Goal: Download file/media

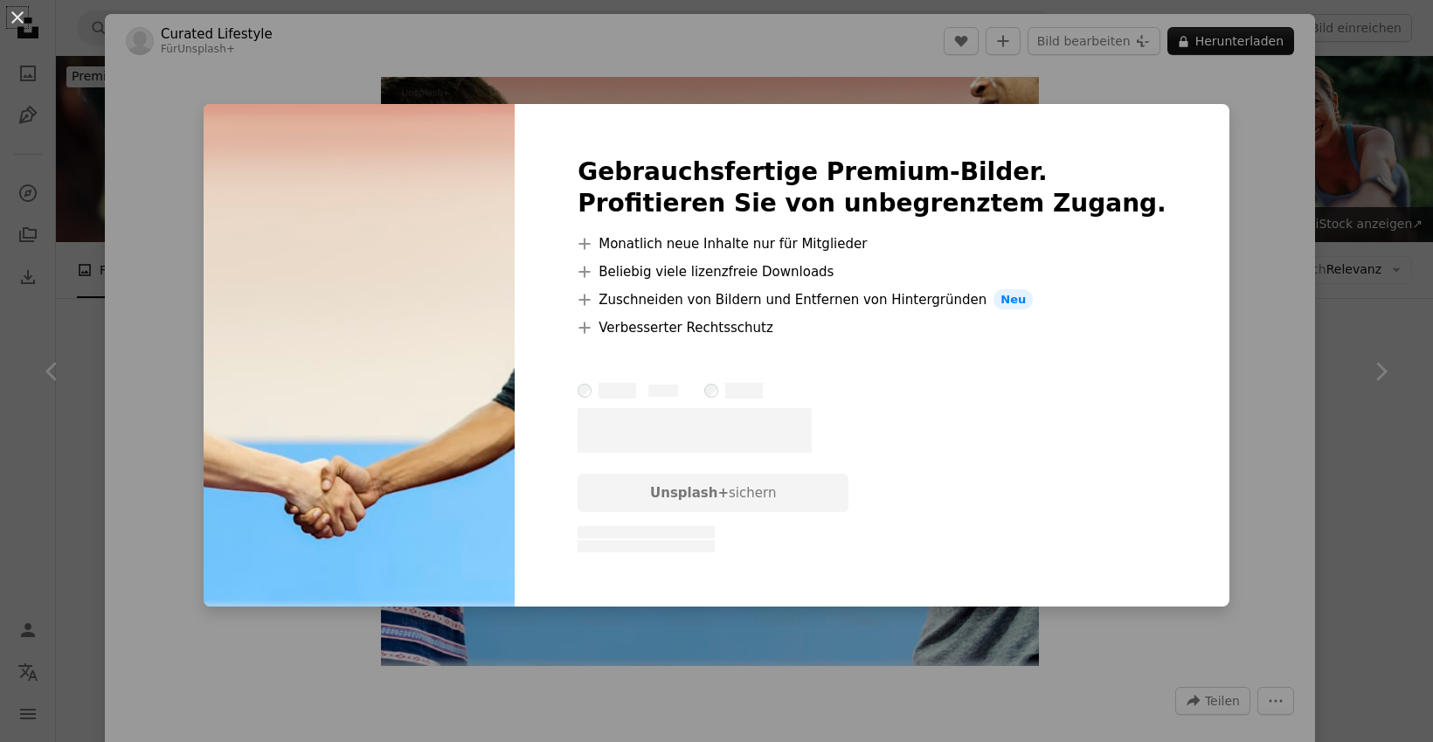
scroll to position [1325, 0]
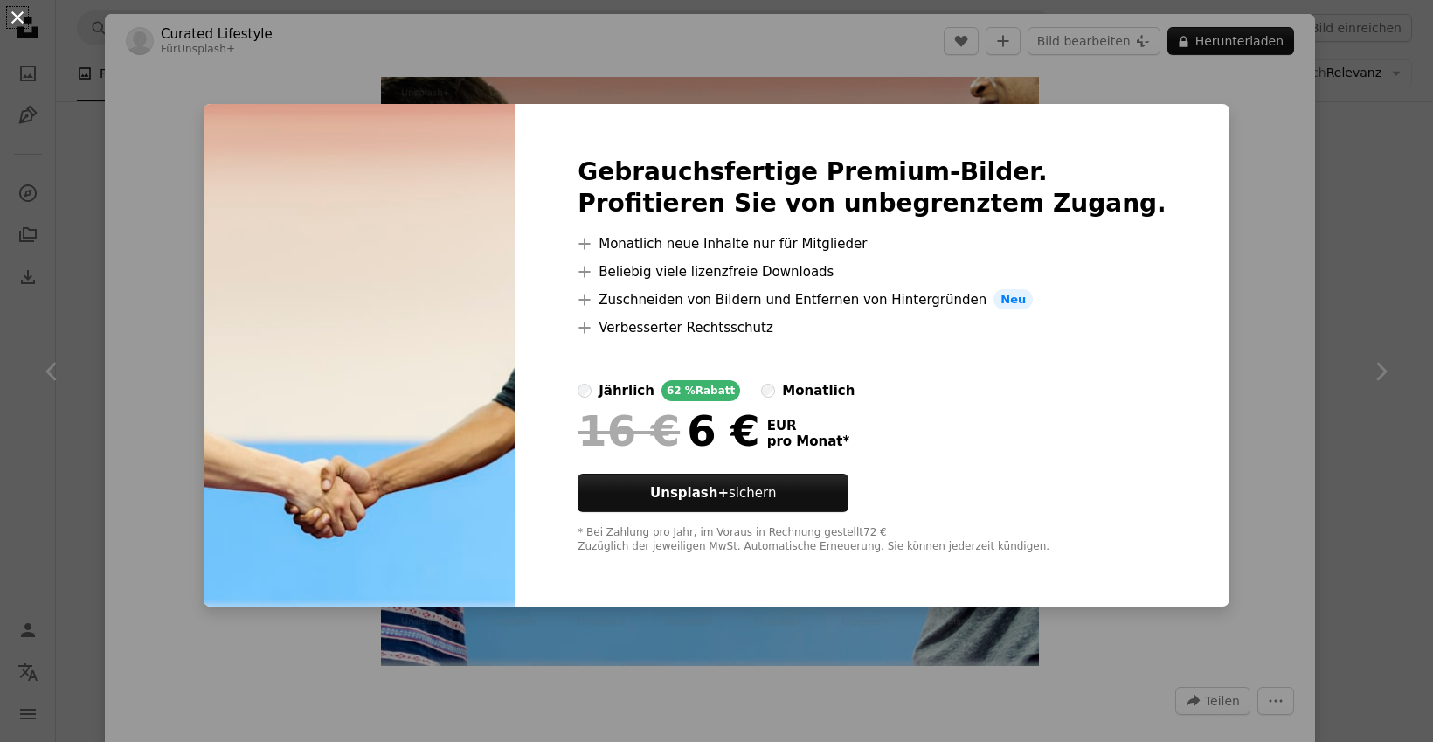
click at [21, 16] on button "An X shape" at bounding box center [17, 17] width 21 height 21
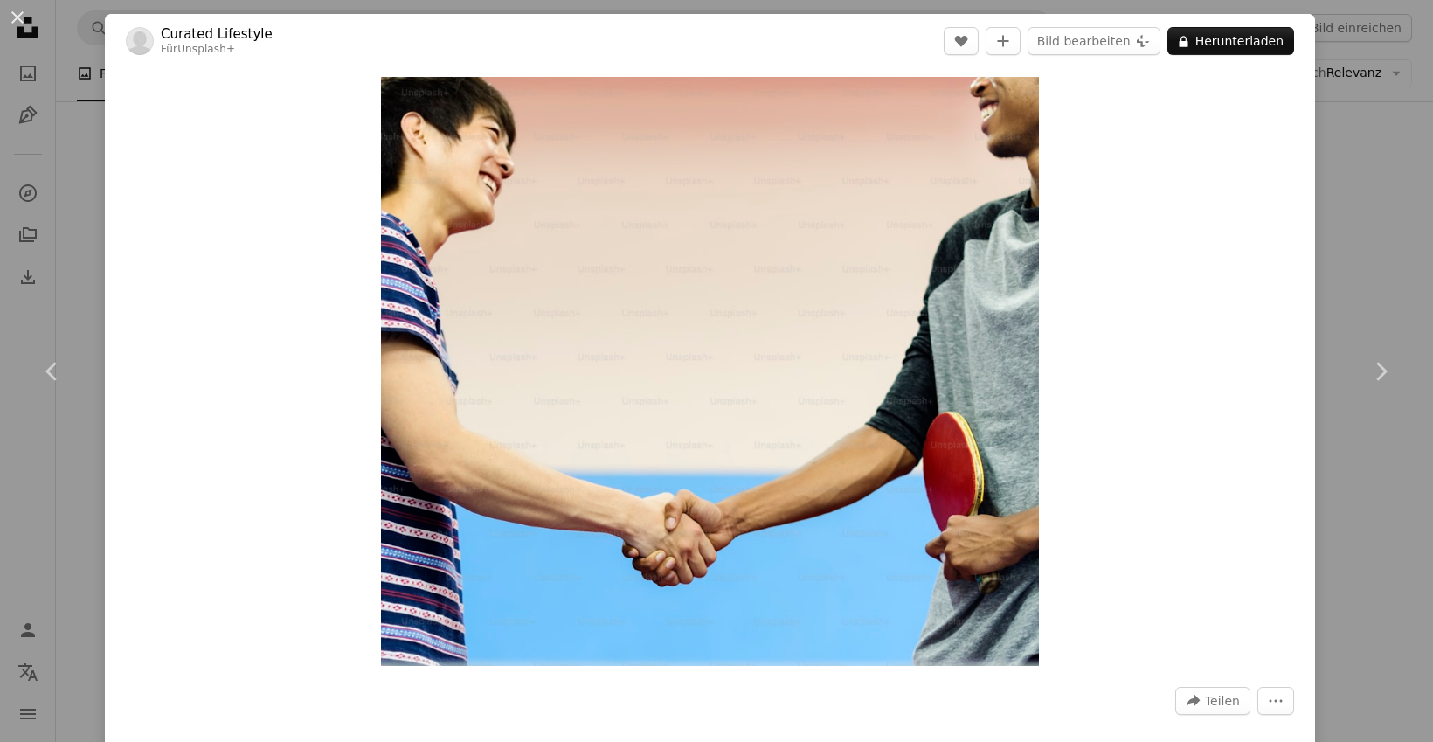
click at [21, 16] on button "An X shape" at bounding box center [17, 17] width 21 height 21
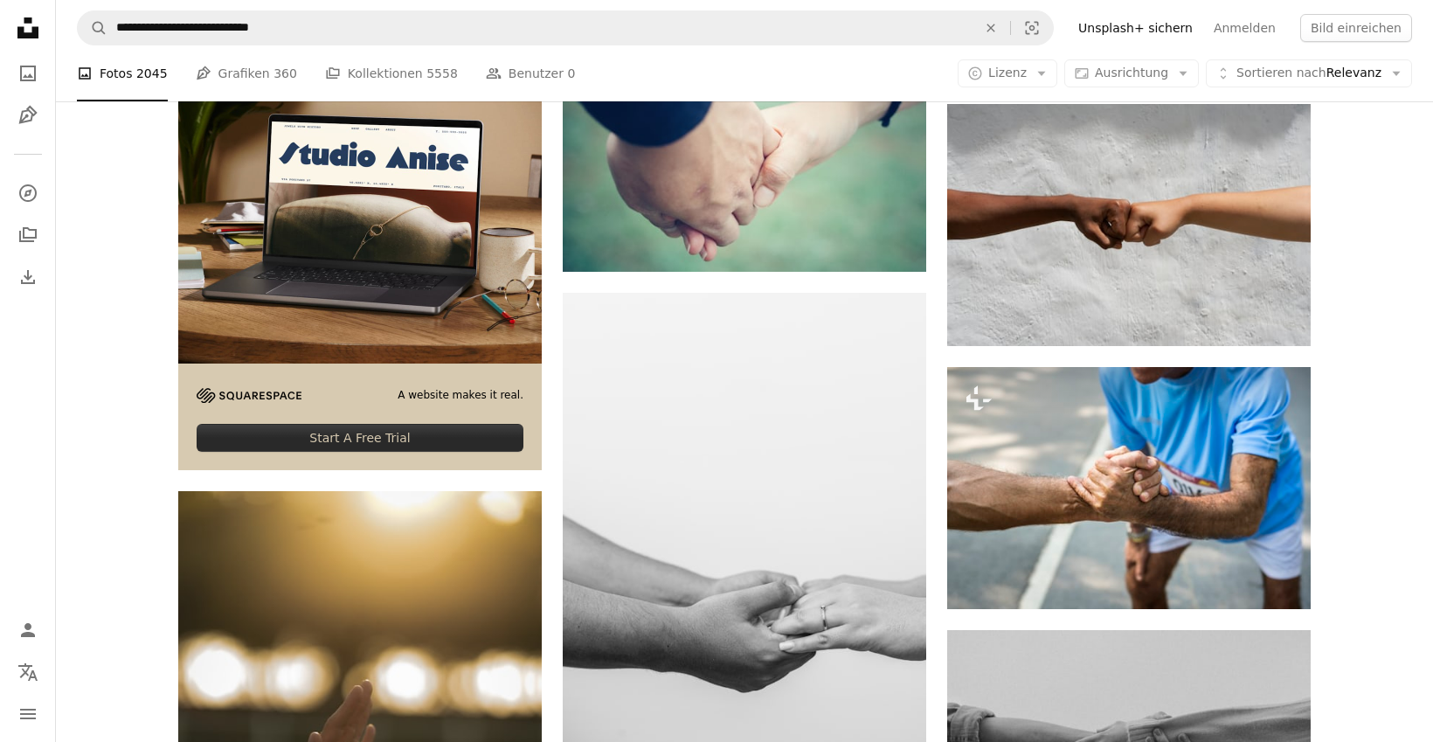
scroll to position [3107, 0]
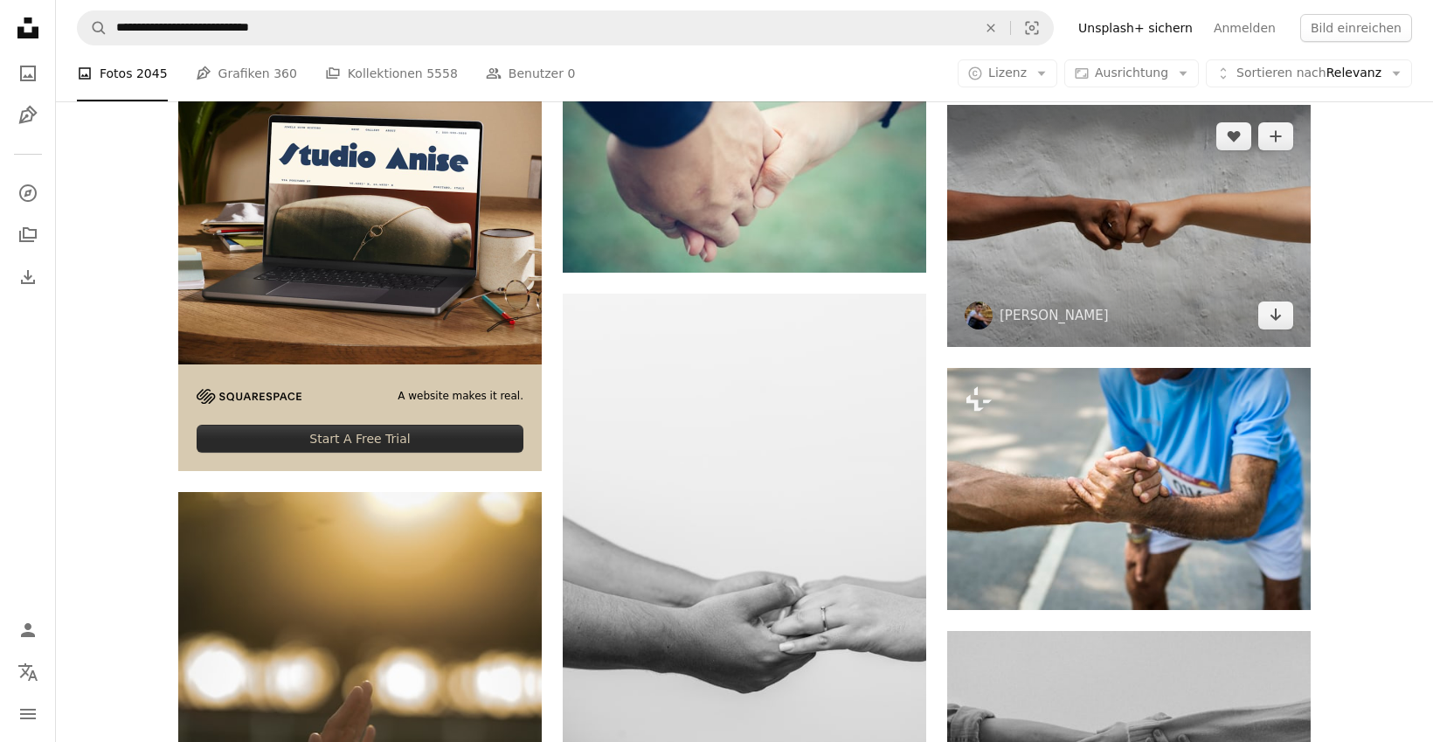
click at [1205, 295] on img at bounding box center [1129, 226] width 364 height 242
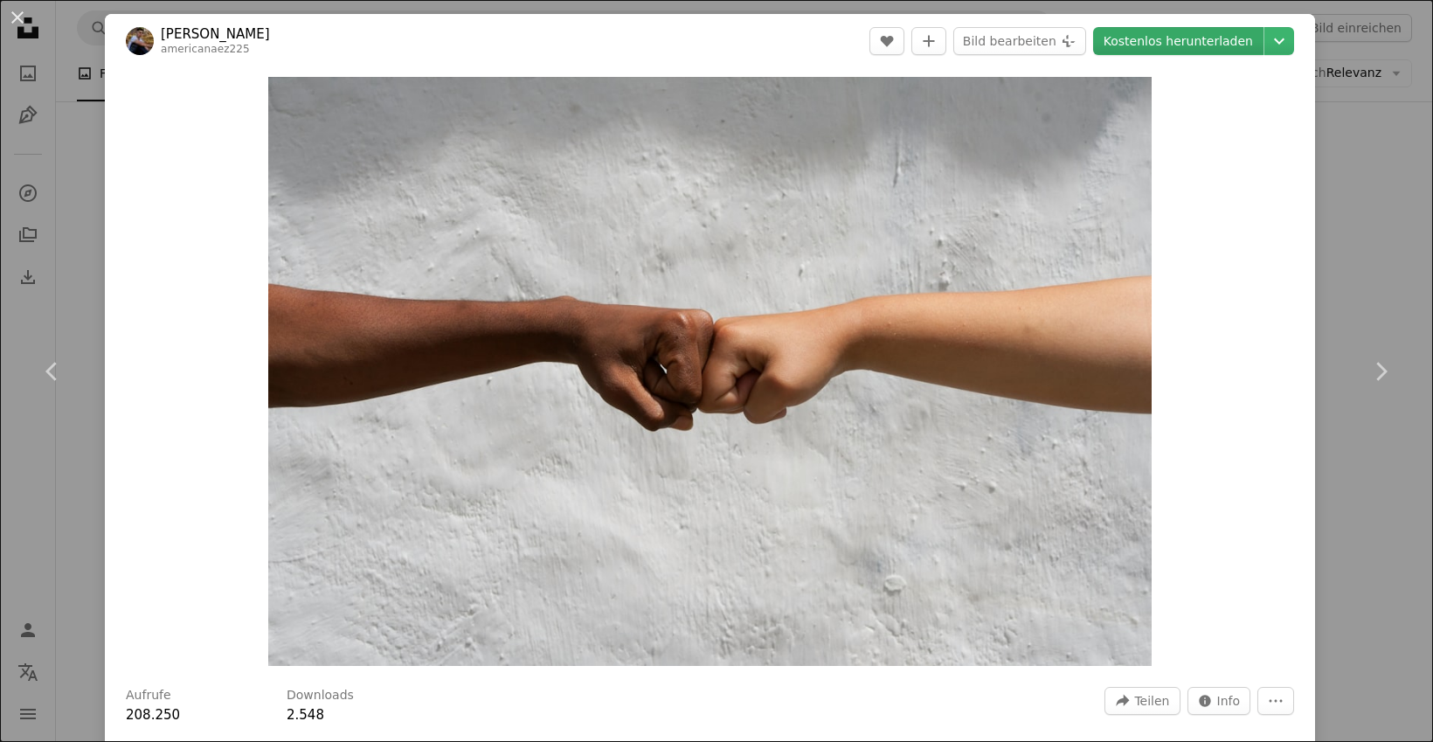
click at [1211, 44] on link "Kostenlos herunterladen" at bounding box center [1178, 41] width 170 height 28
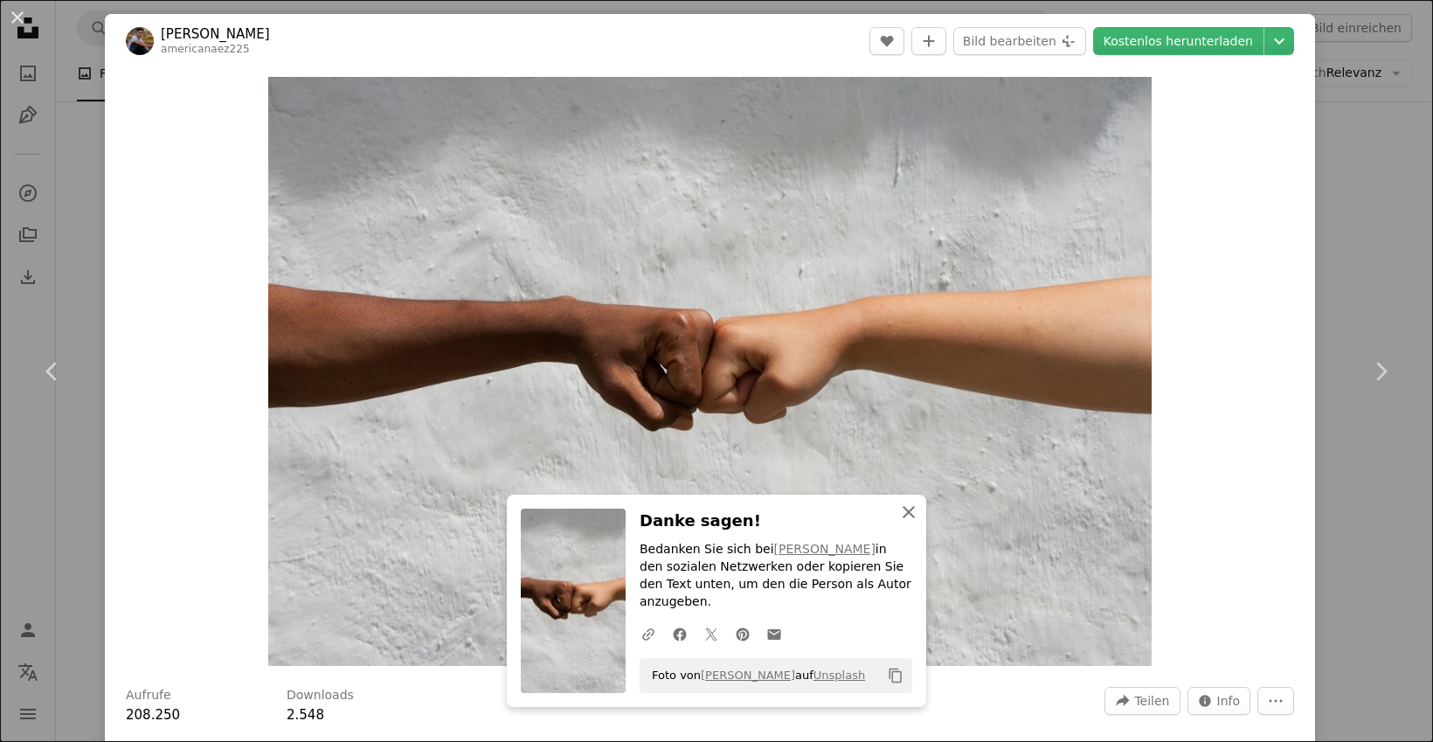
click at [921, 530] on button "An X shape Schließen" at bounding box center [908, 512] width 35 height 35
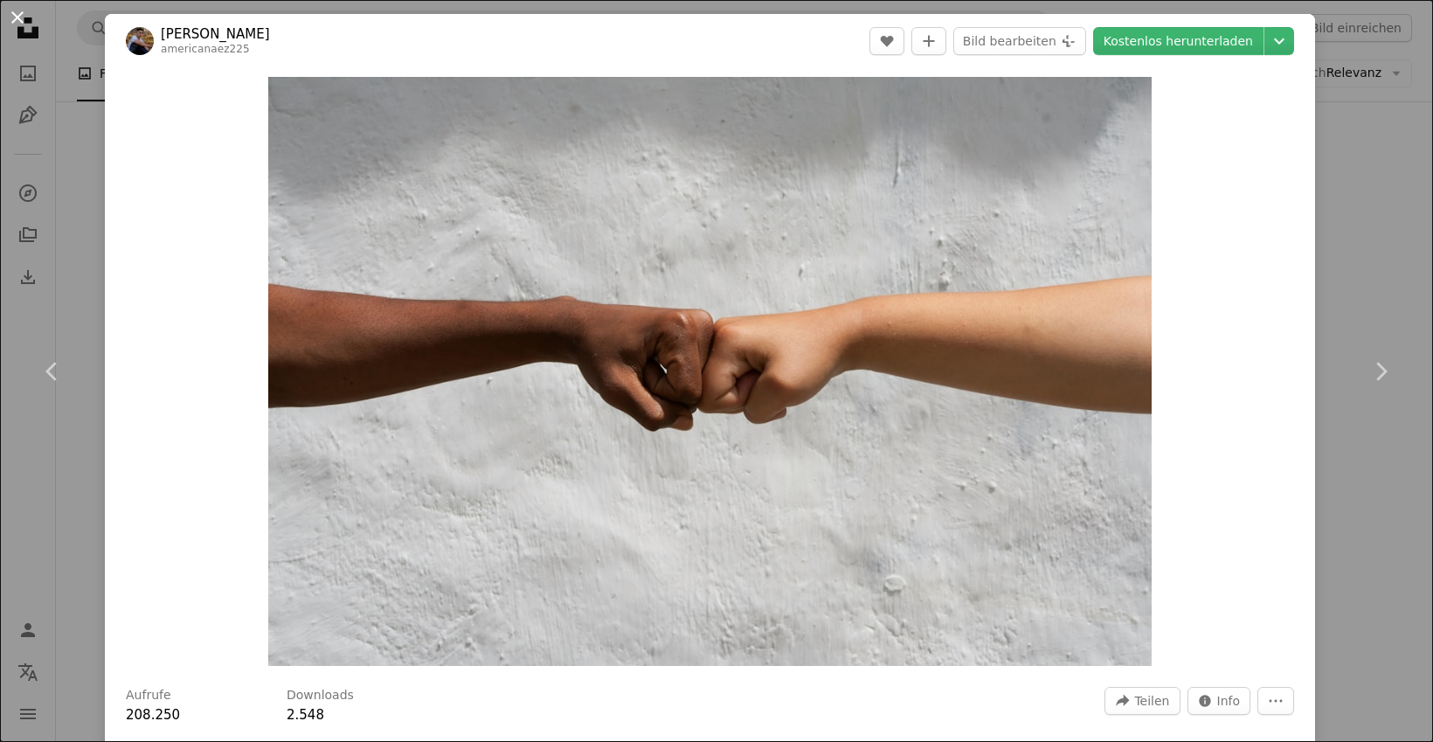
click at [28, 21] on button "An X shape" at bounding box center [17, 17] width 21 height 21
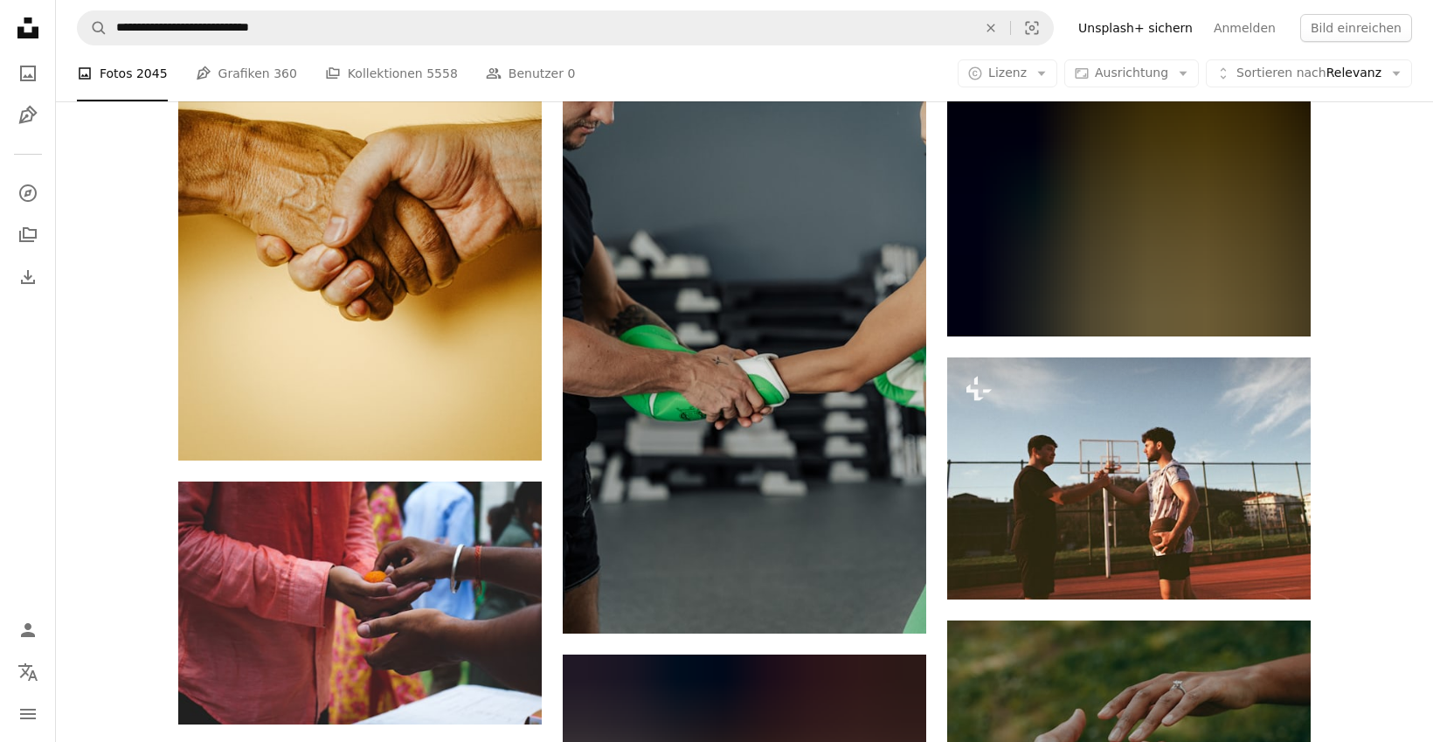
scroll to position [6955, 0]
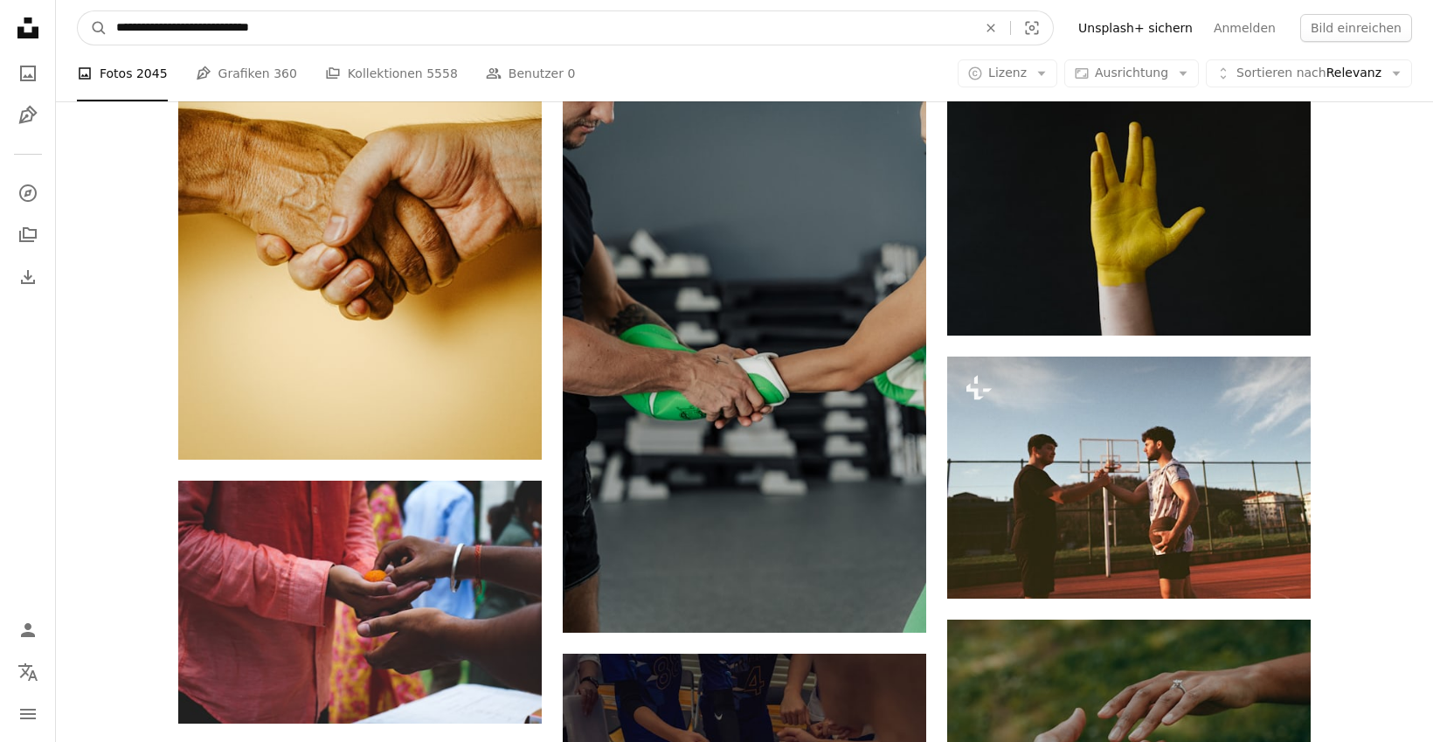
click at [296, 22] on input "**********" at bounding box center [539, 27] width 864 height 33
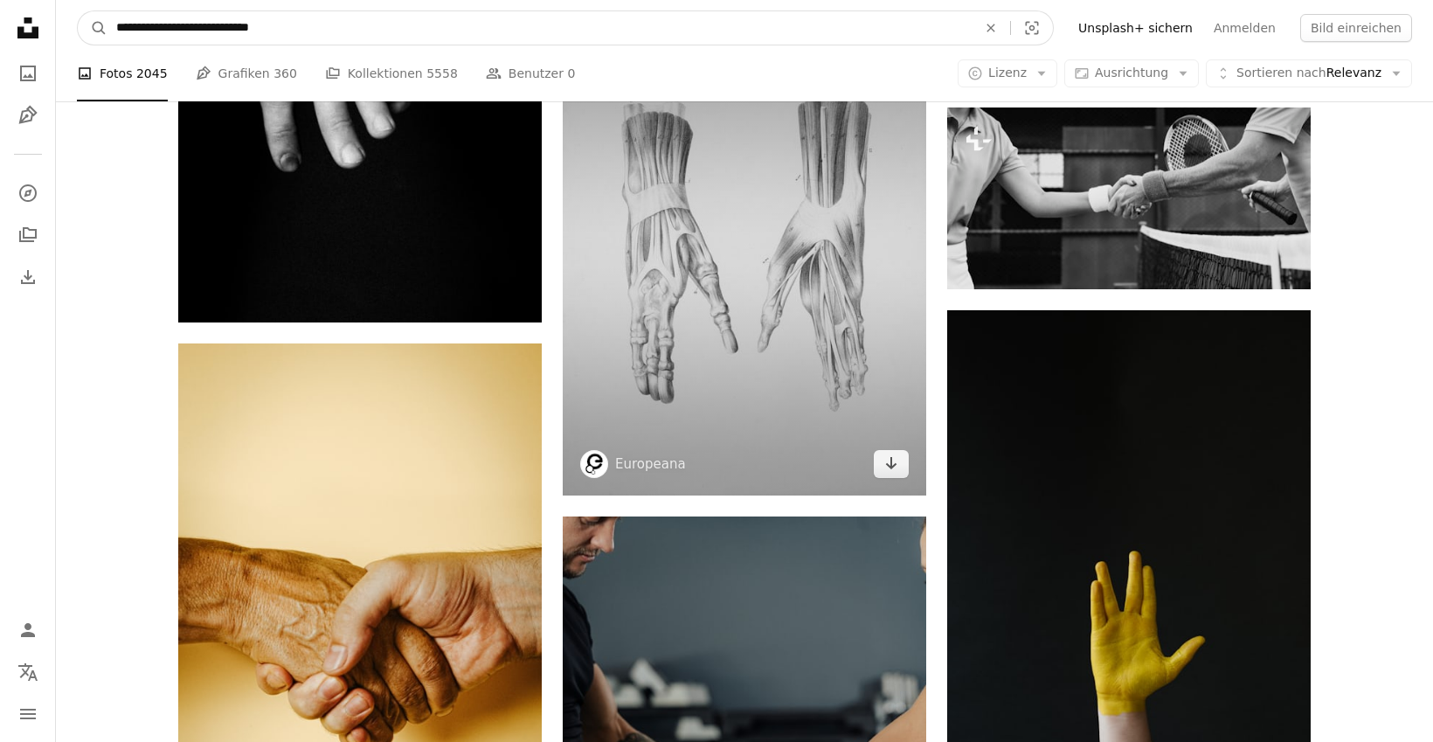
scroll to position [6445, 0]
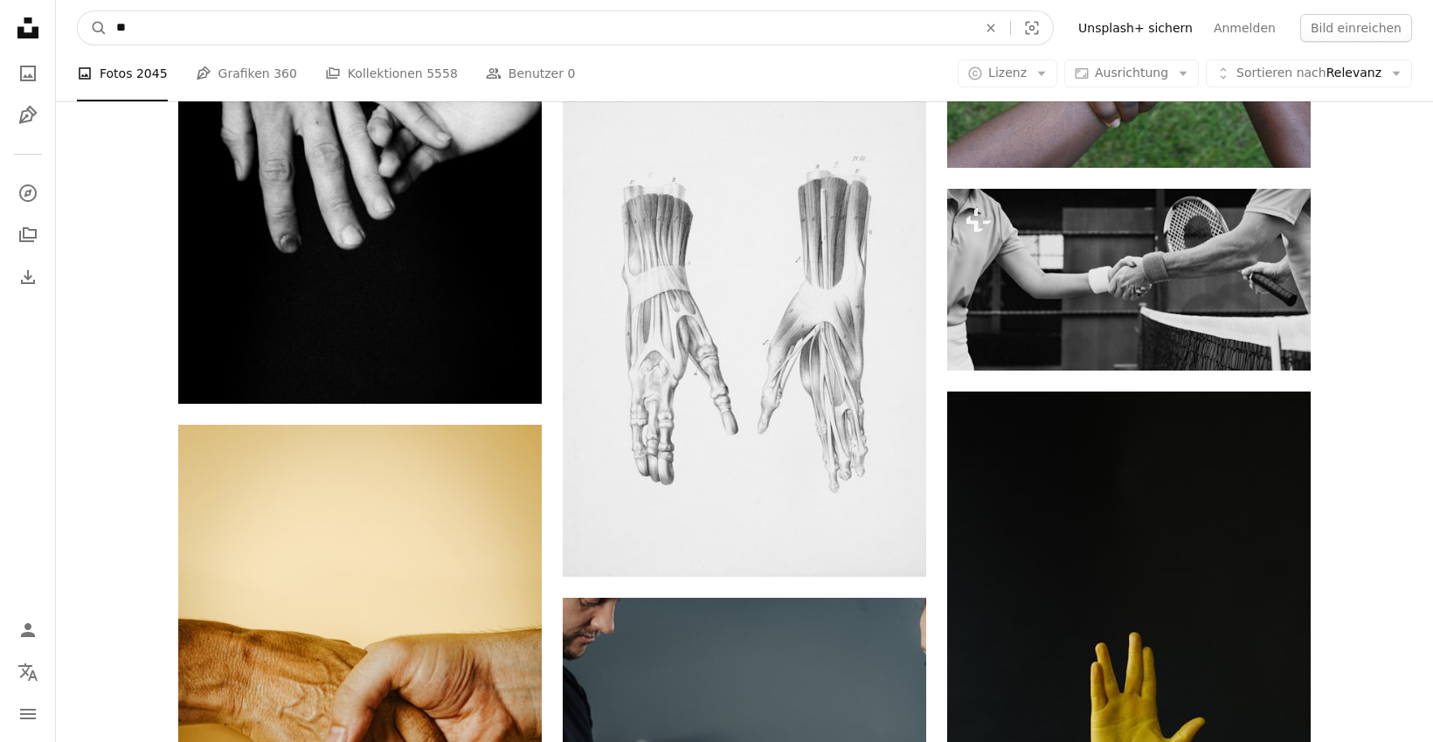
type input "*"
type input "**********"
click button "A magnifying glass" at bounding box center [93, 27] width 30 height 33
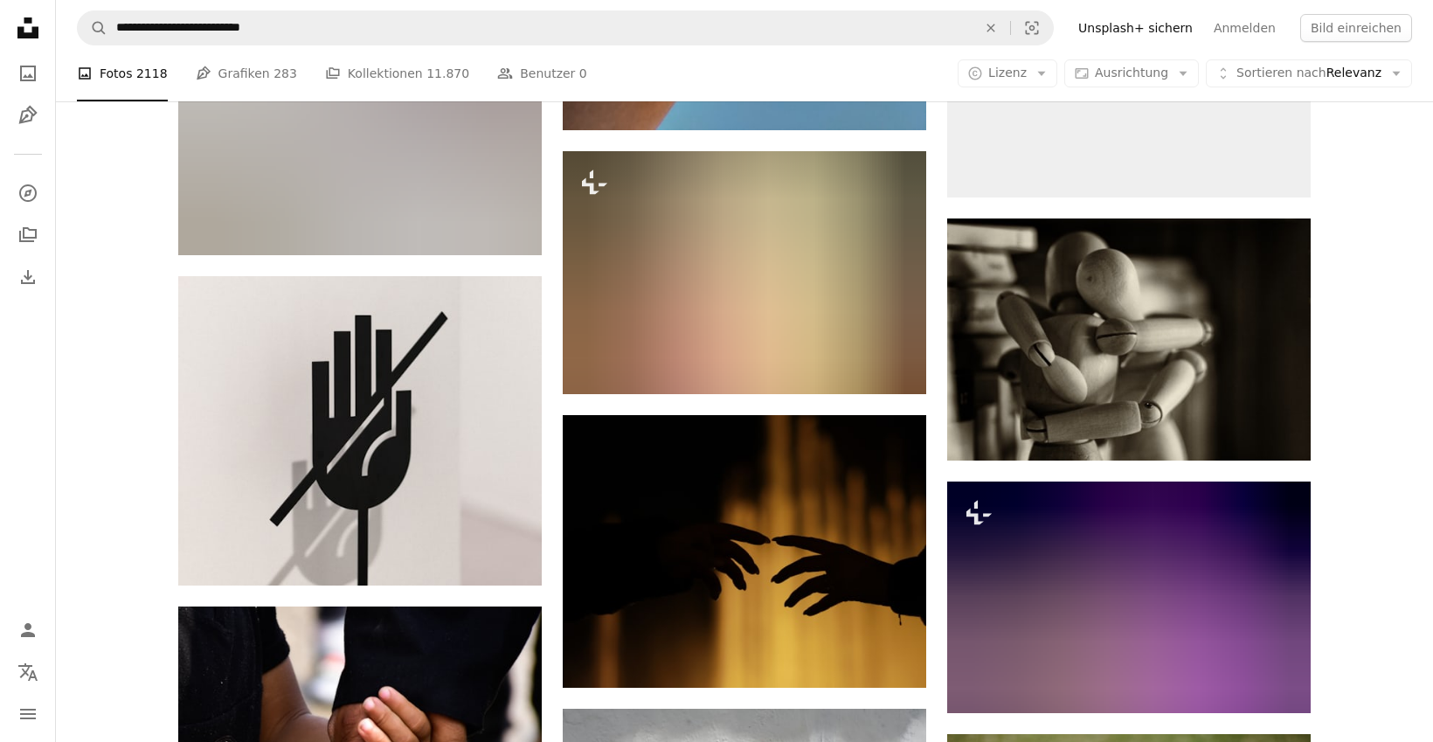
scroll to position [5358, 0]
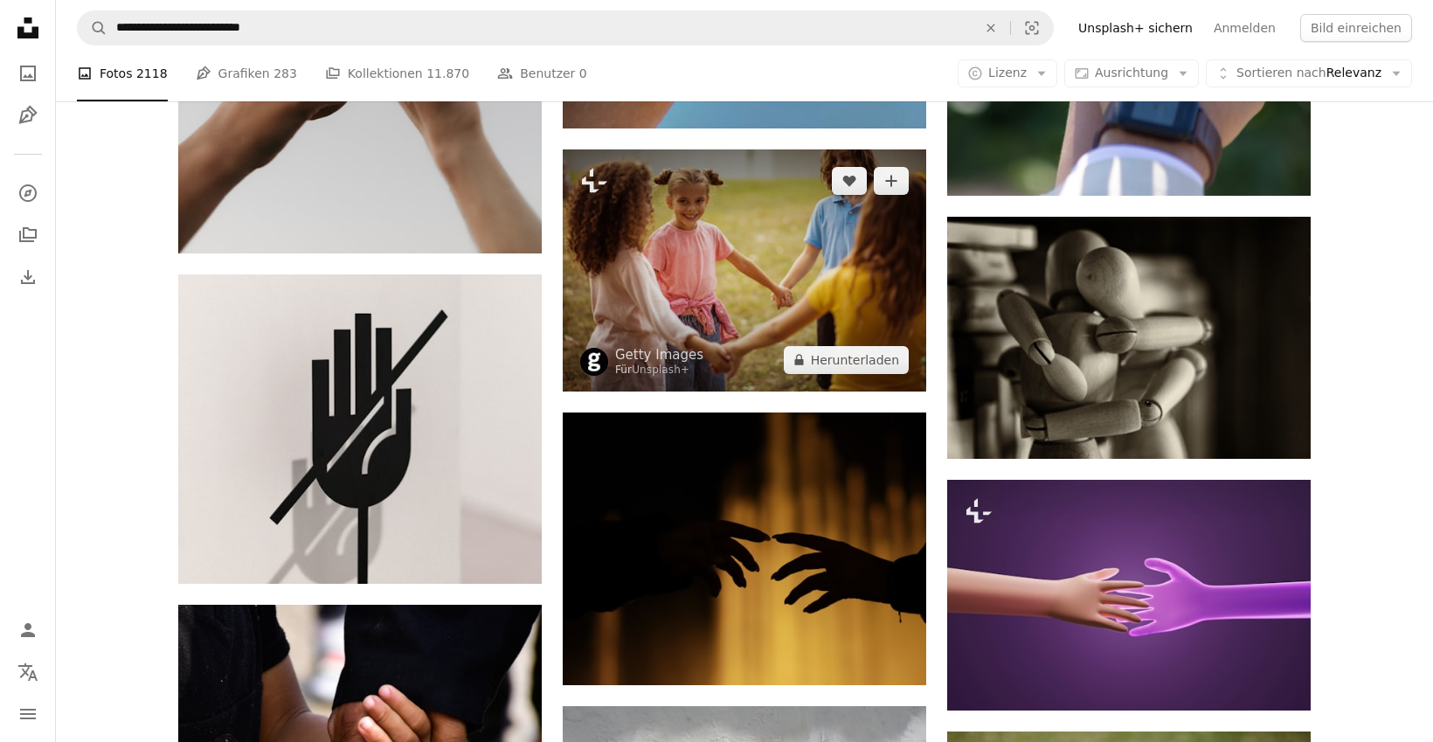
click at [734, 288] on img at bounding box center [745, 270] width 364 height 242
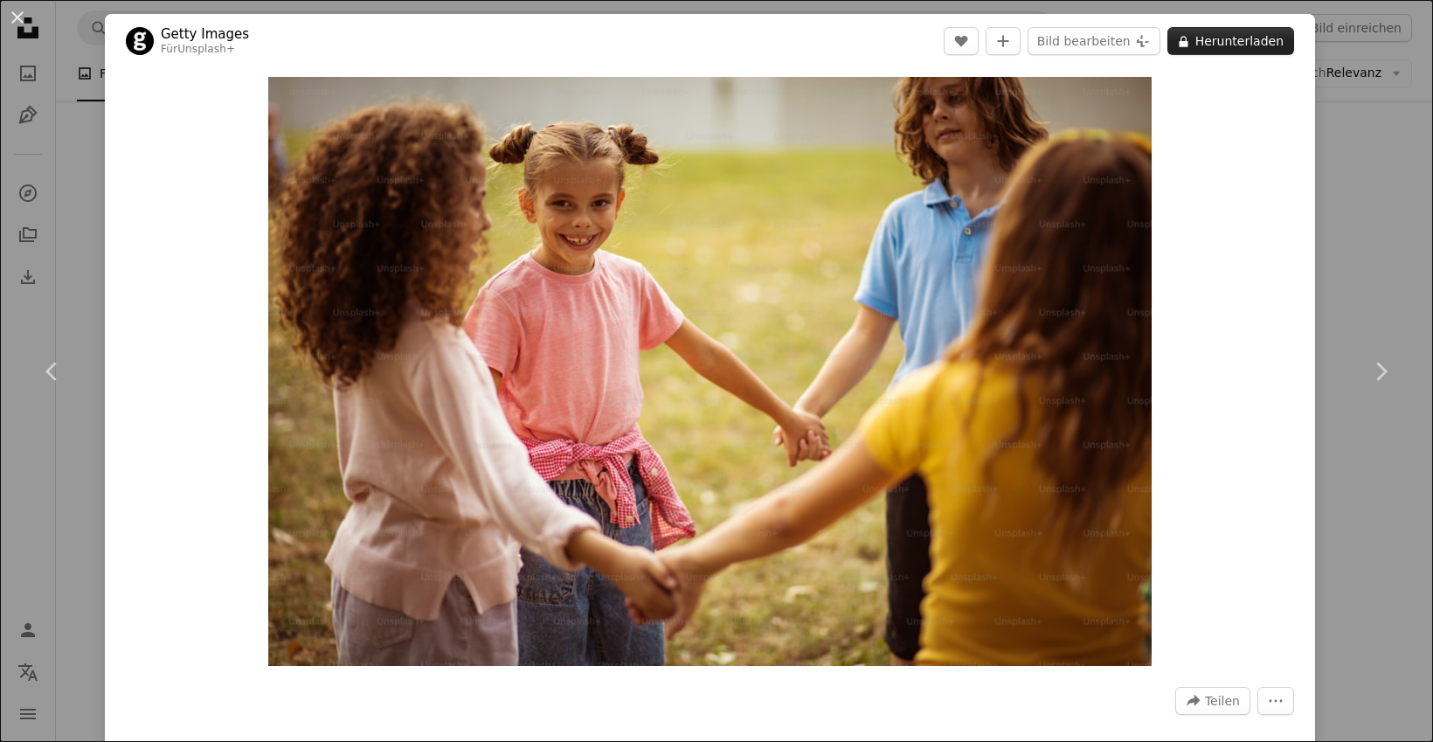
click at [1271, 35] on button "A lock Herunterladen" at bounding box center [1231, 41] width 127 height 28
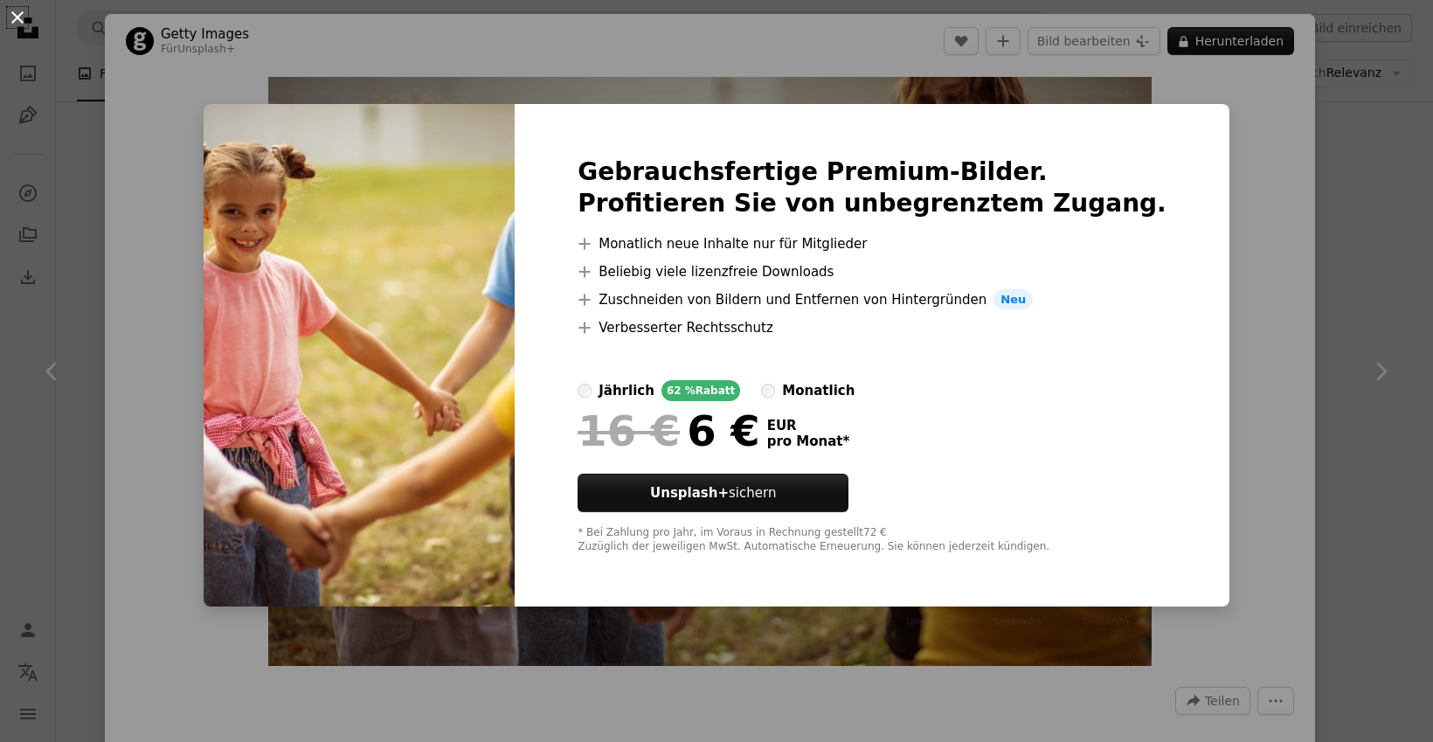
click at [21, 18] on button "An X shape" at bounding box center [17, 17] width 21 height 21
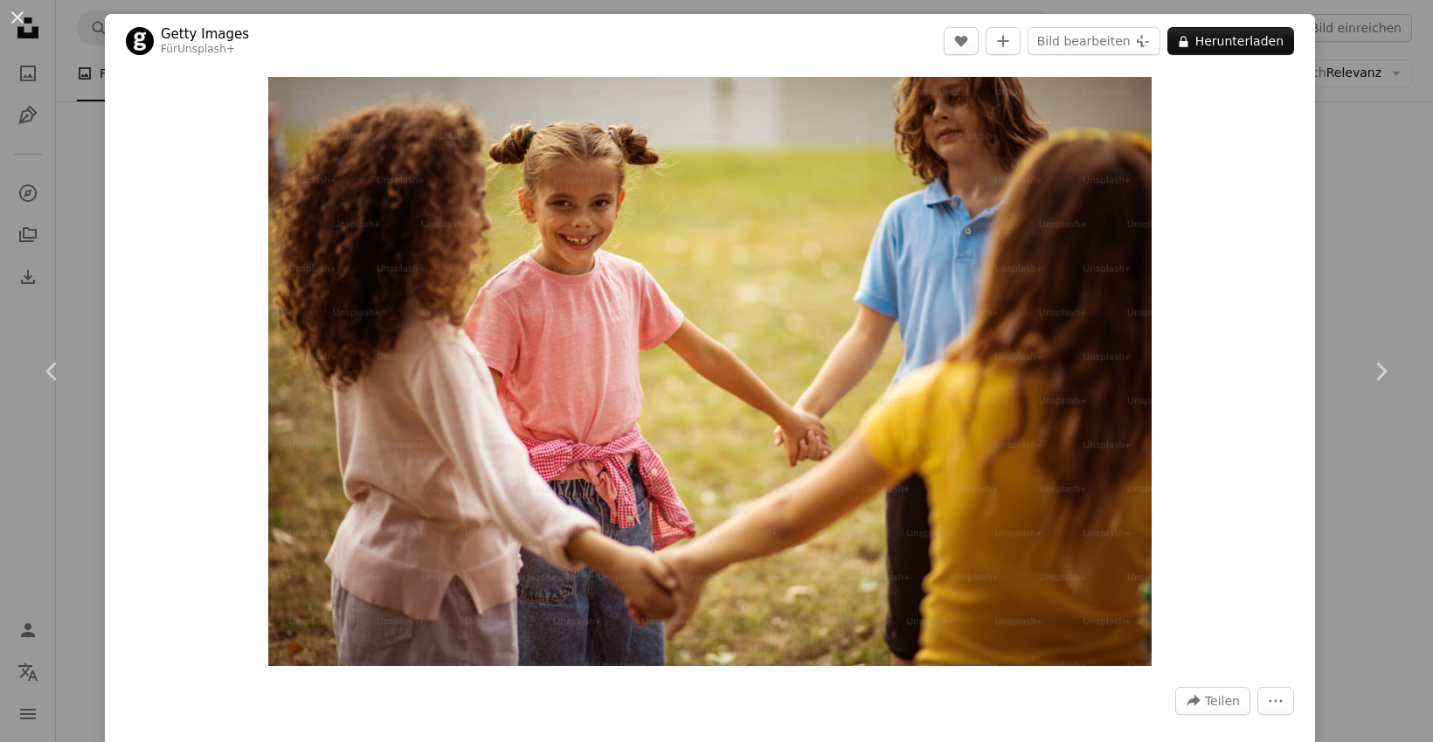
click at [21, 18] on button "An X shape" at bounding box center [17, 17] width 21 height 21
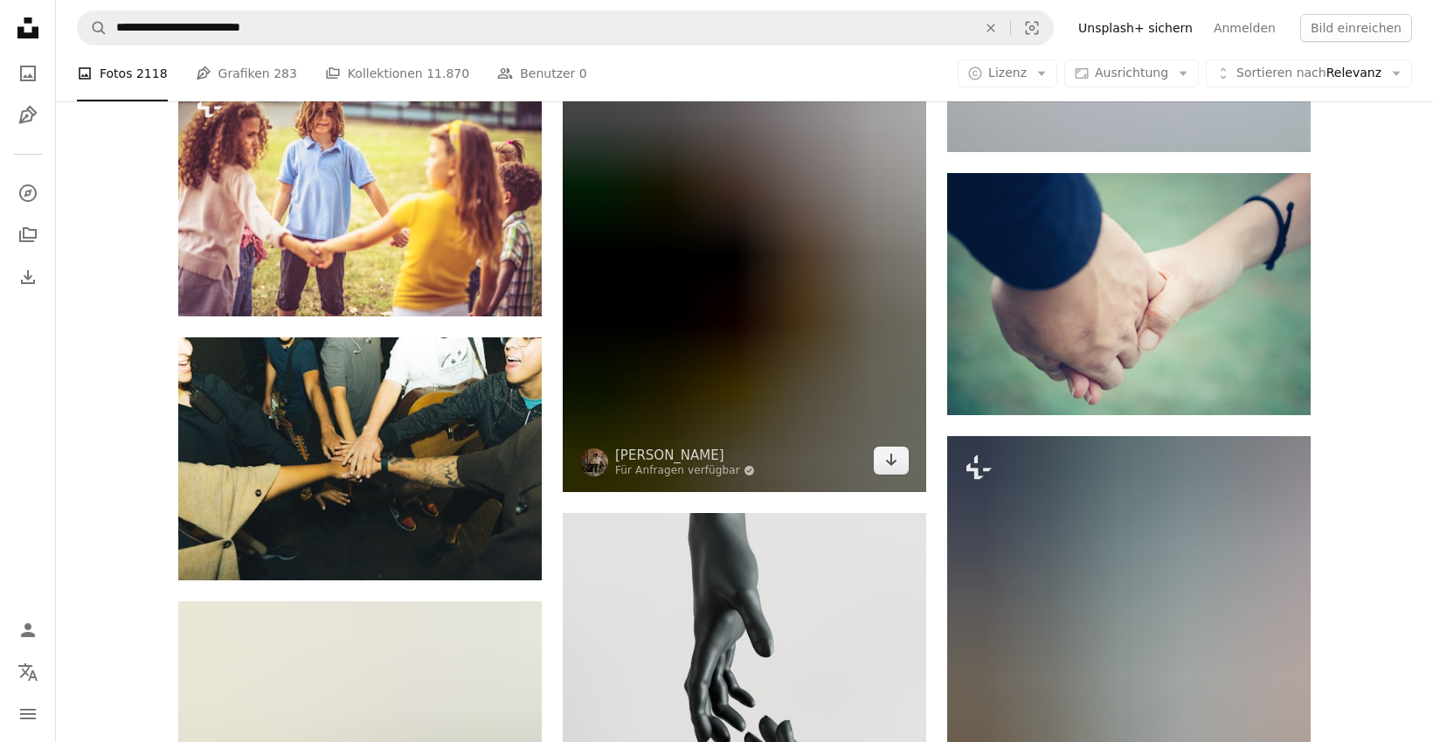
scroll to position [13455, 0]
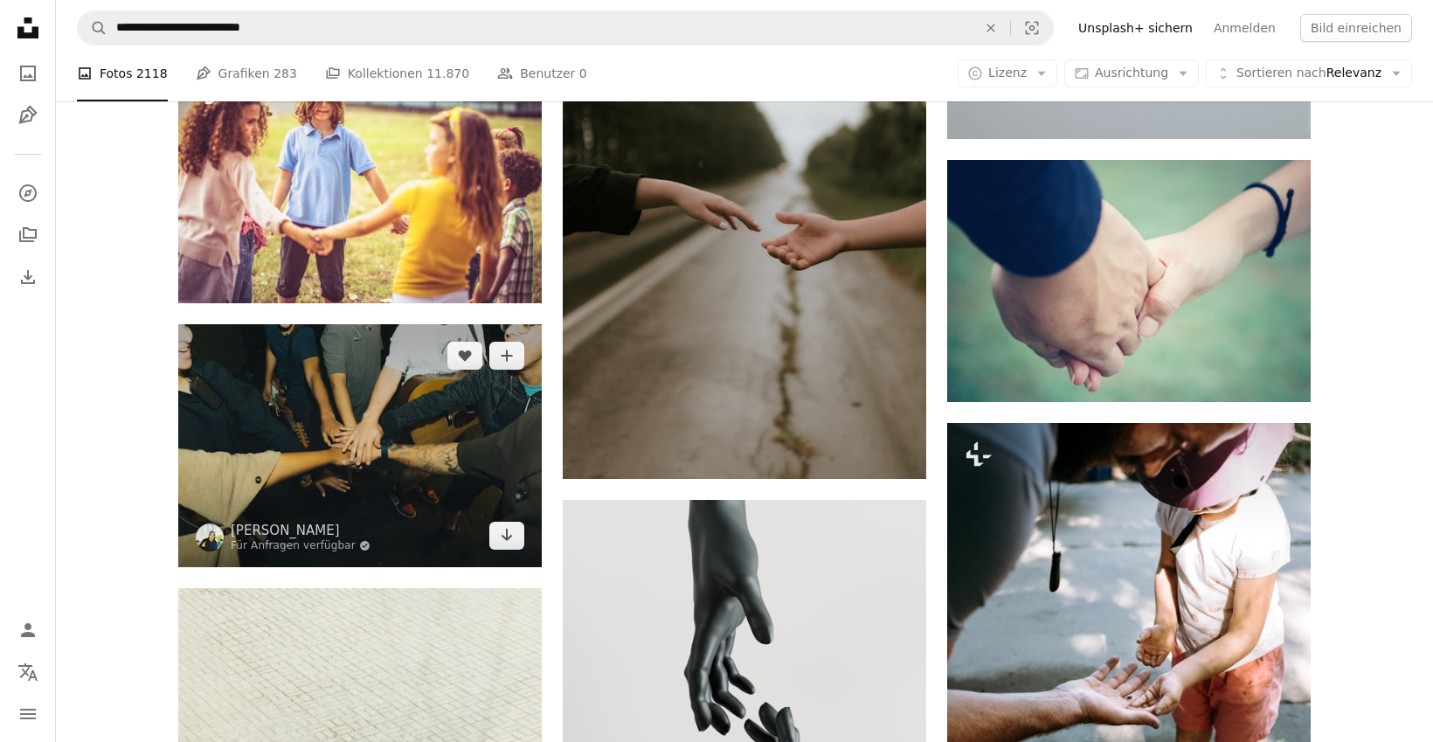
click at [379, 458] on img at bounding box center [360, 445] width 364 height 242
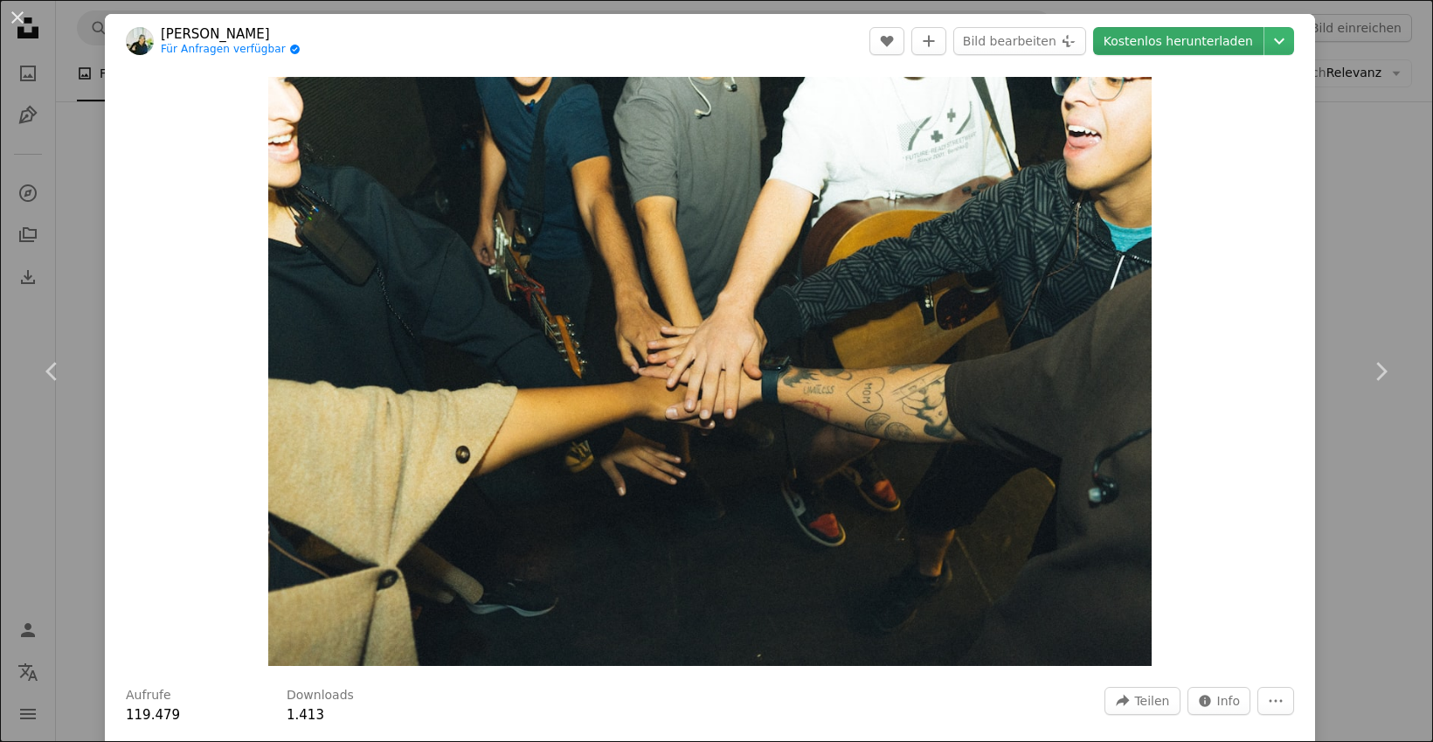
click at [1232, 48] on link "Kostenlos herunterladen" at bounding box center [1178, 41] width 170 height 28
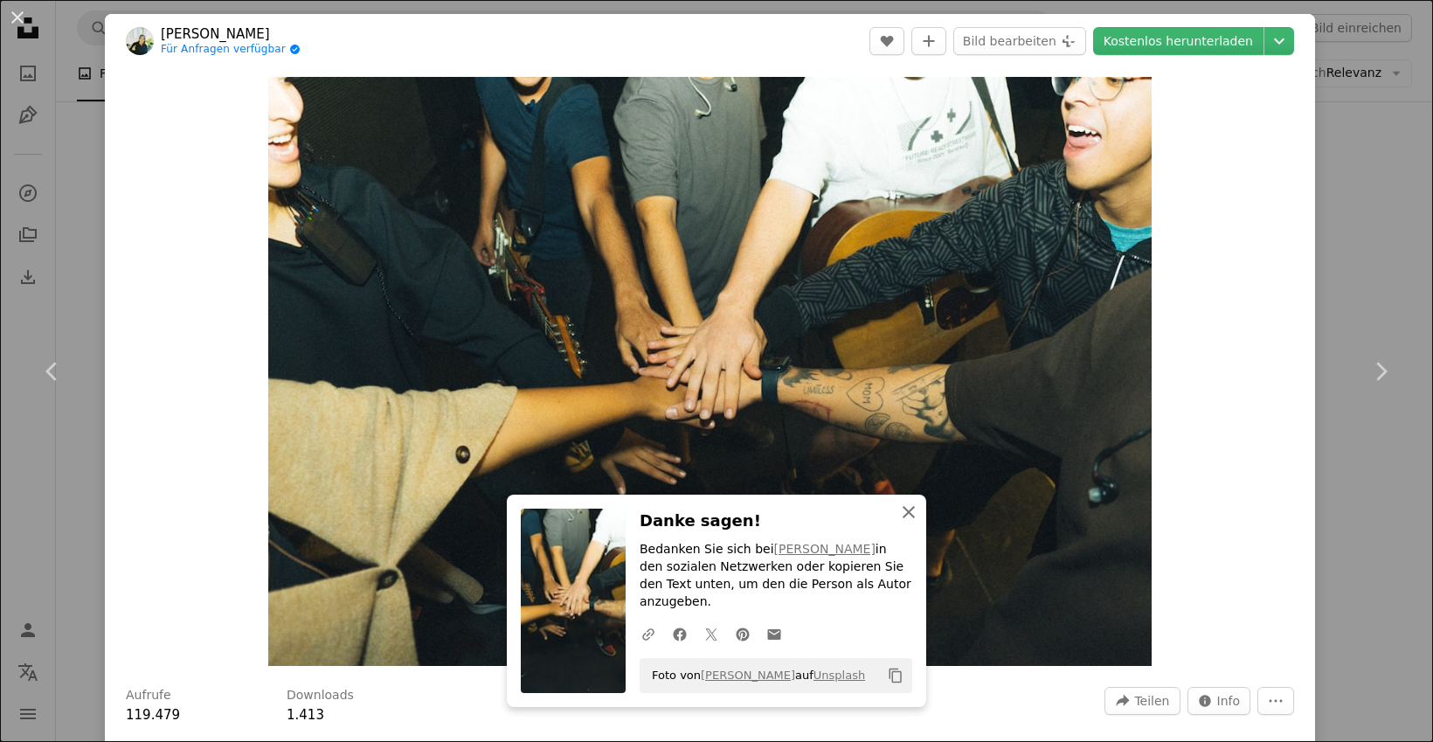
click at [907, 503] on icon "An X shape" at bounding box center [908, 512] width 21 height 21
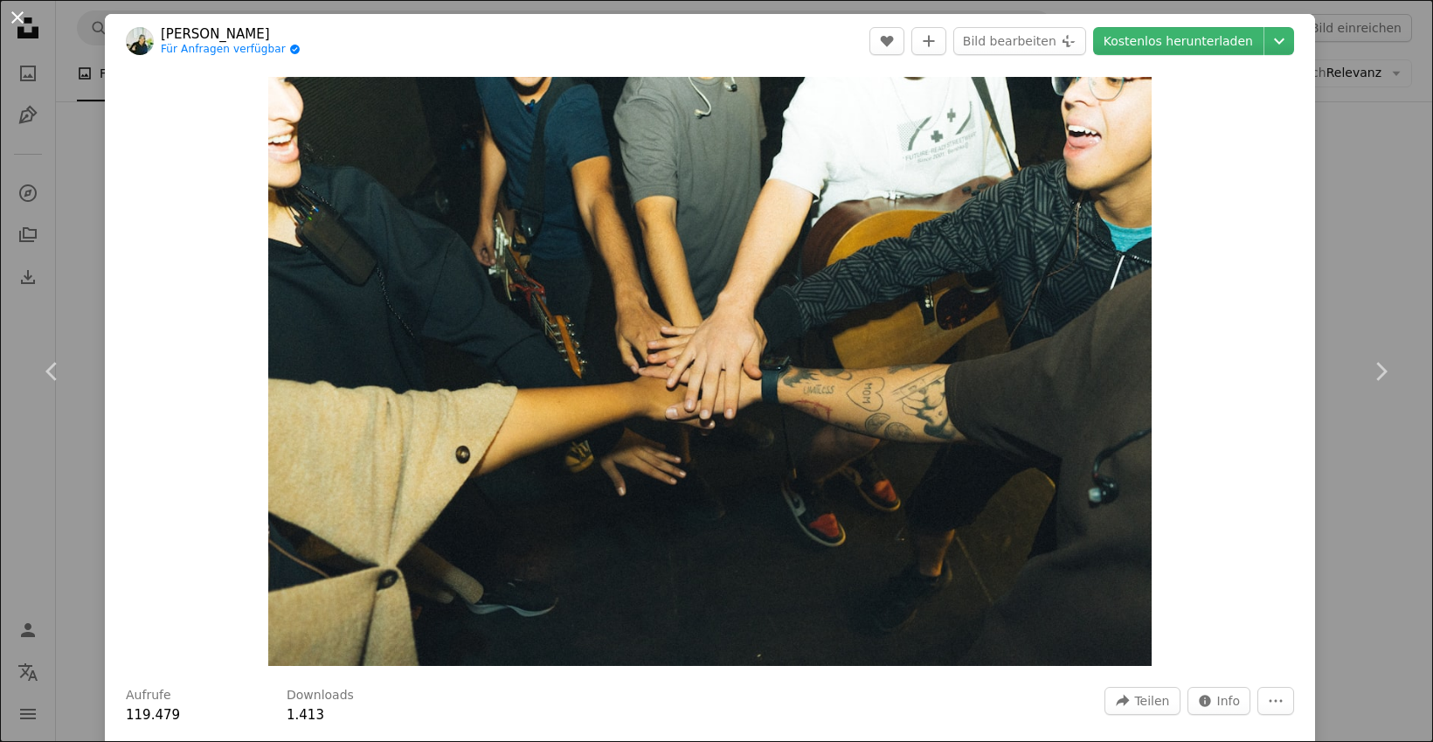
click at [26, 24] on button "An X shape" at bounding box center [17, 17] width 21 height 21
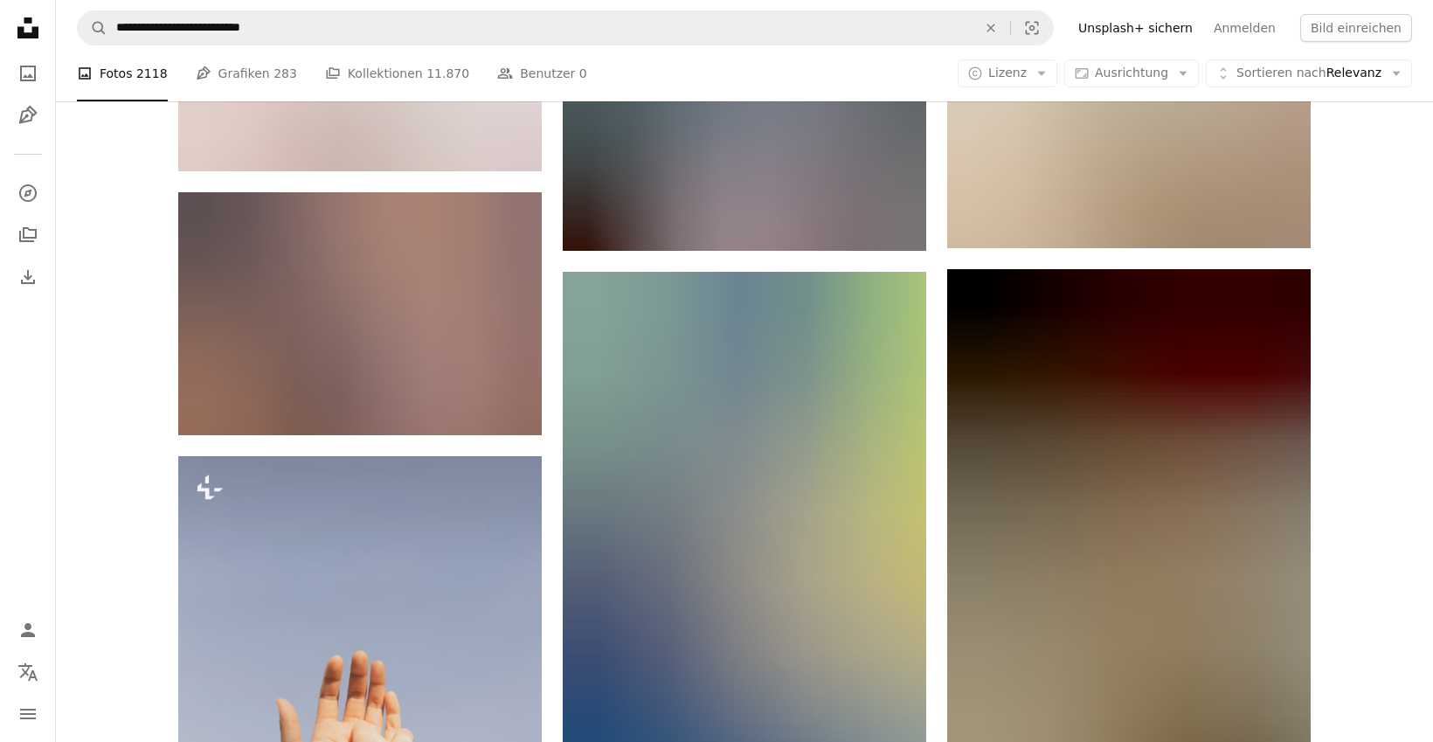
scroll to position [14946, 0]
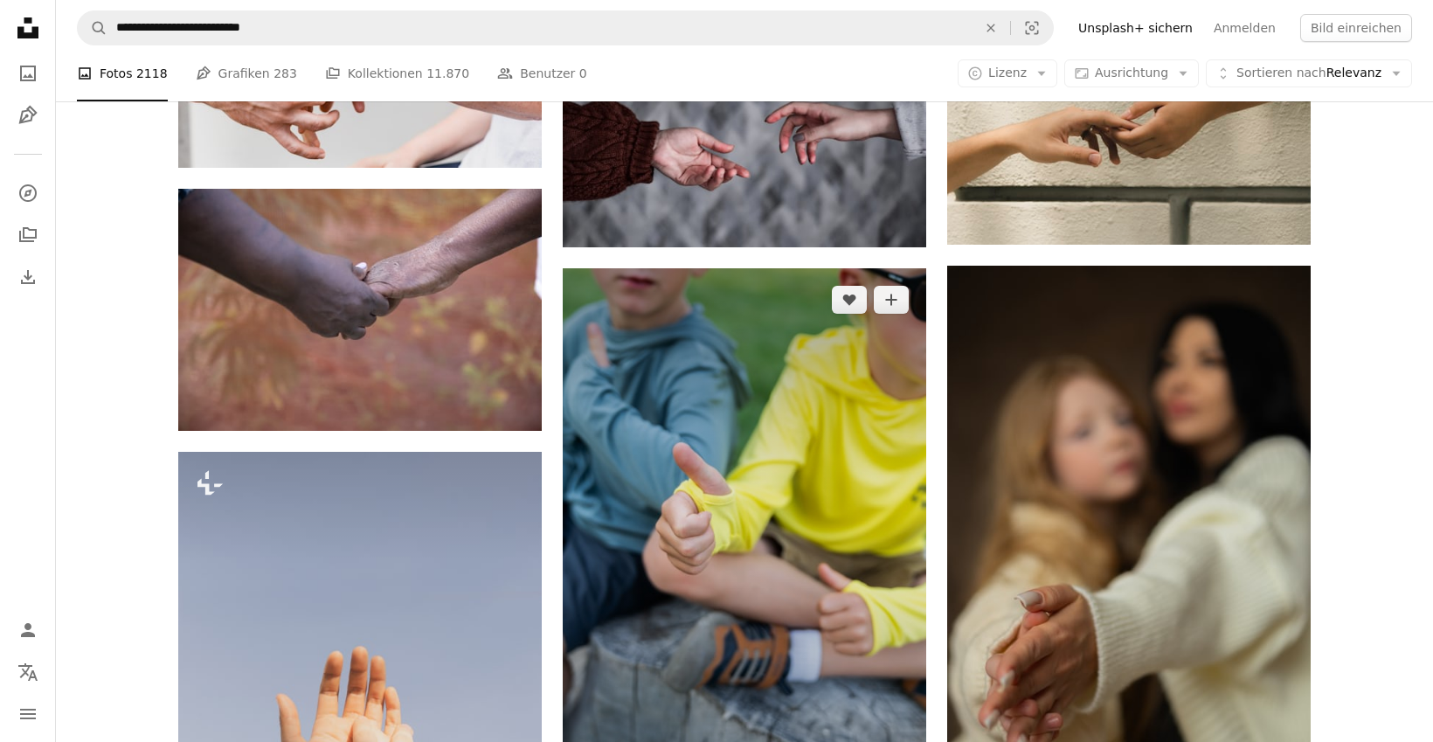
click at [820, 492] on img at bounding box center [745, 542] width 364 height 549
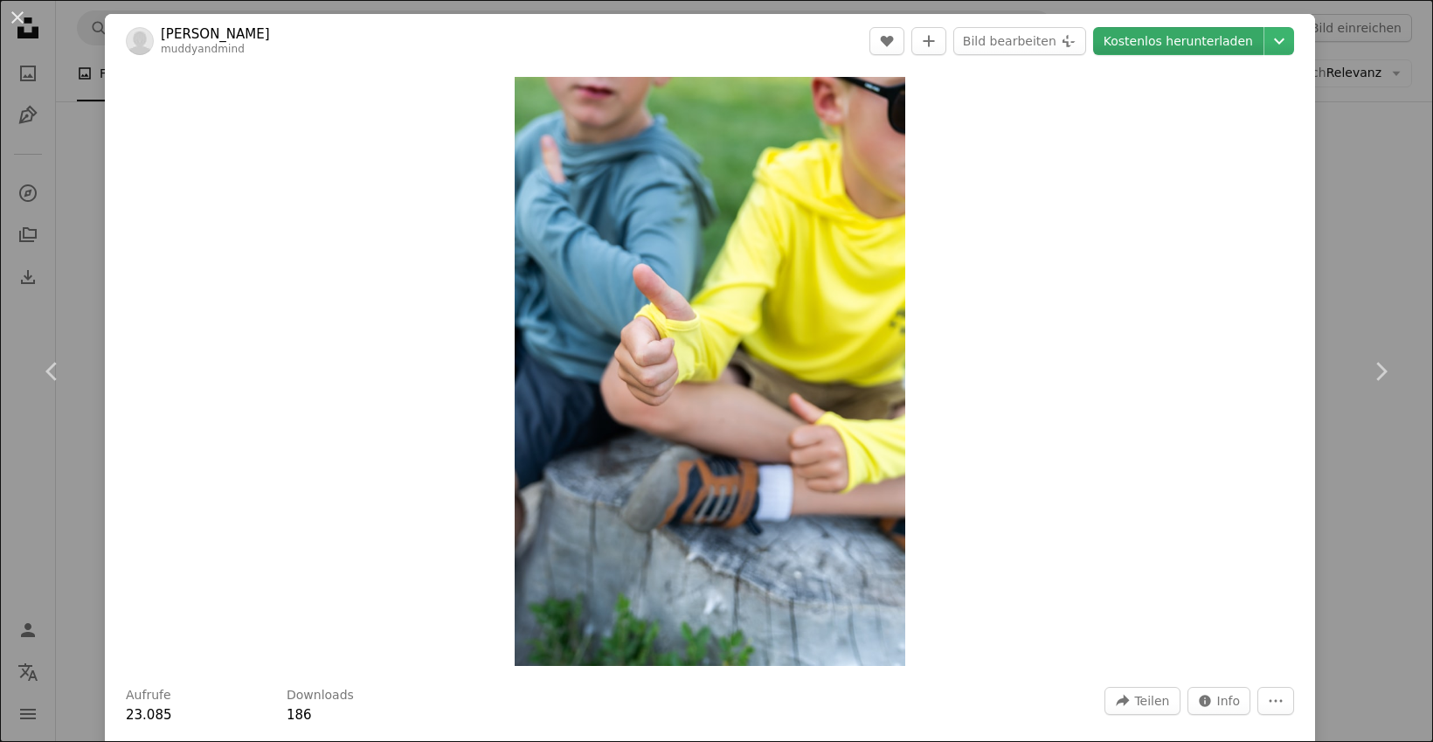
click at [1186, 40] on link "Kostenlos herunterladen" at bounding box center [1178, 41] width 170 height 28
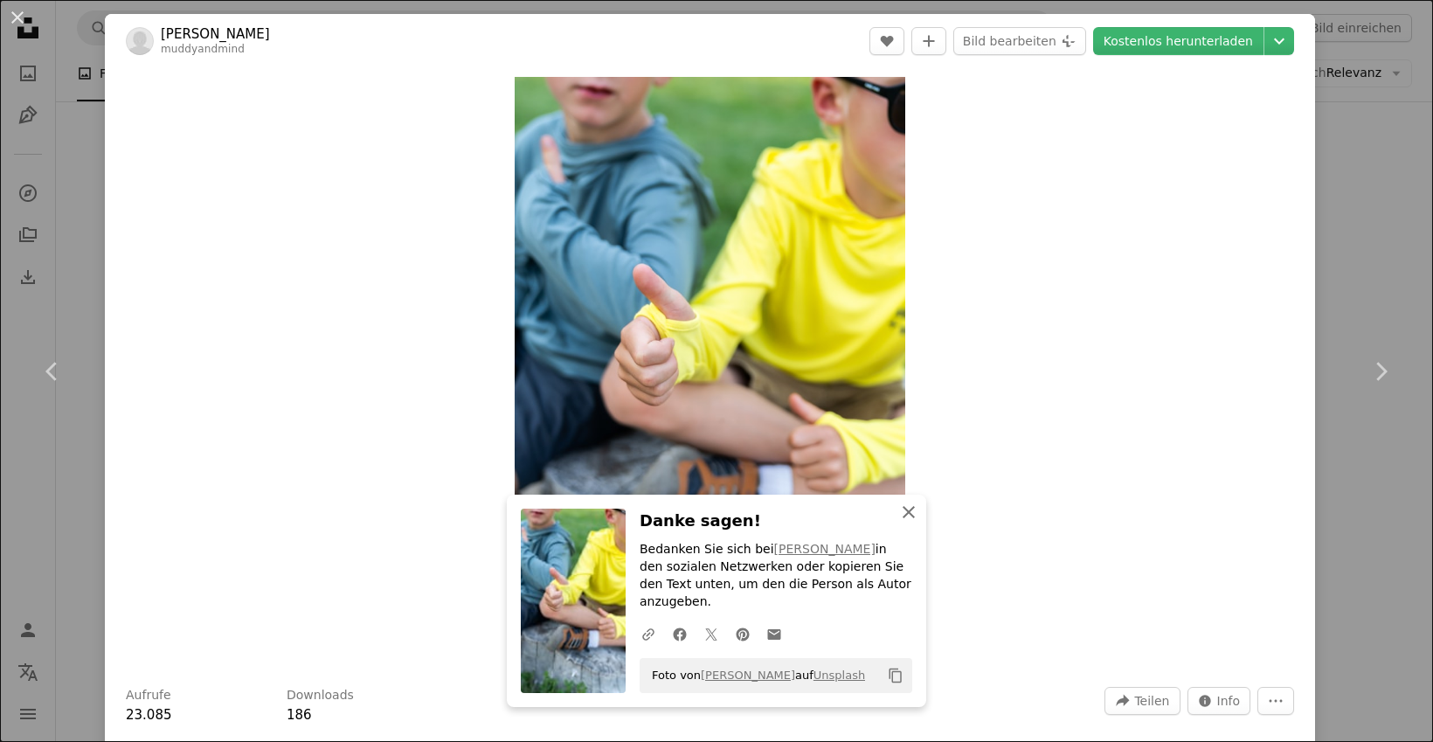
click at [912, 523] on icon "An X shape" at bounding box center [908, 512] width 21 height 21
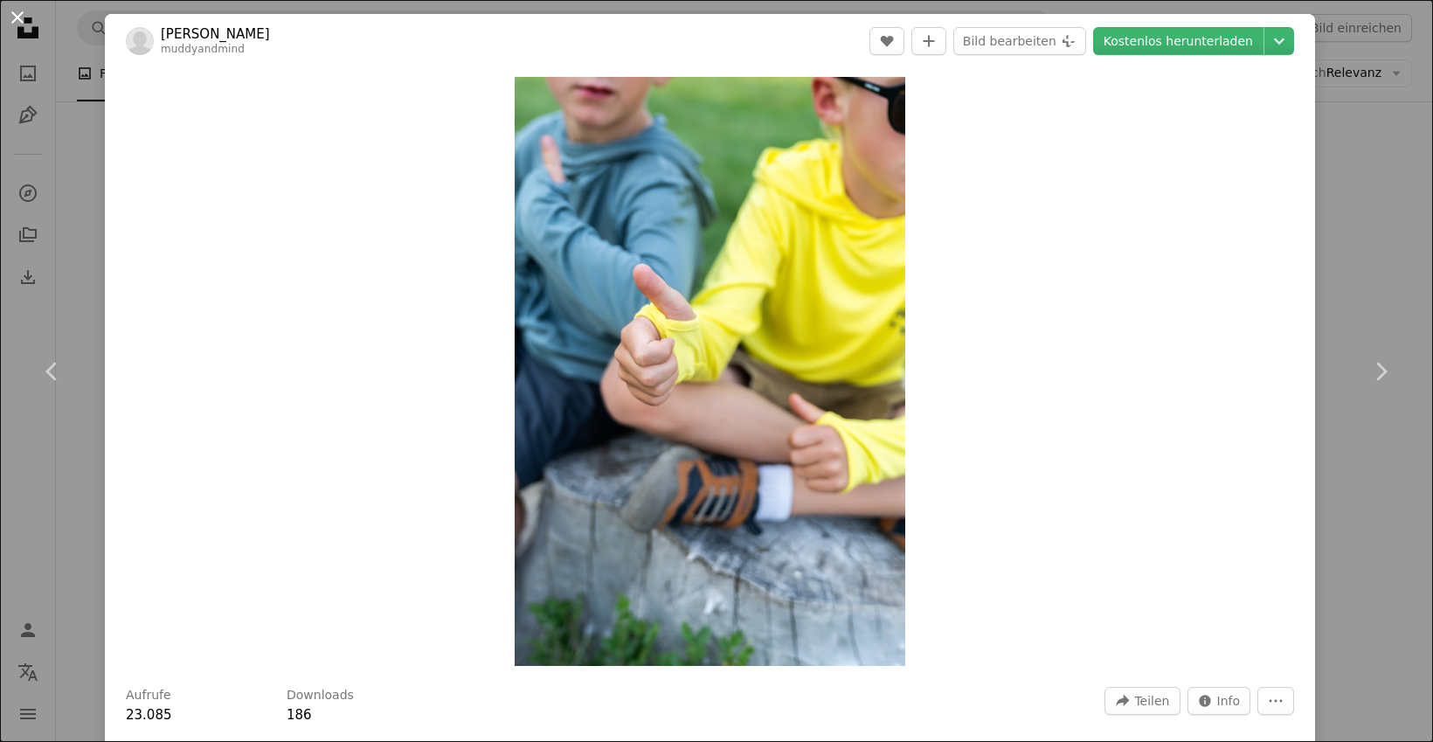
click at [21, 10] on button "An X shape" at bounding box center [17, 17] width 21 height 21
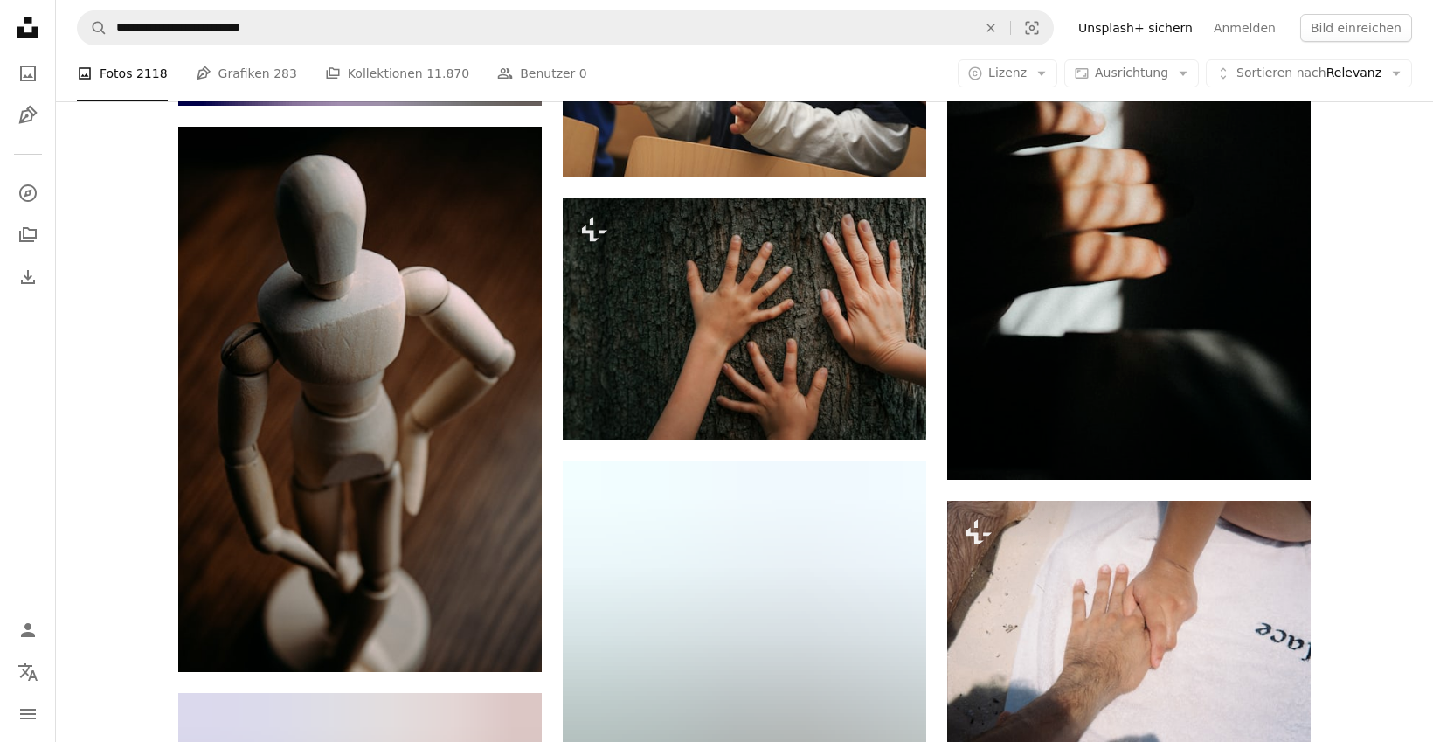
scroll to position [18722, 0]
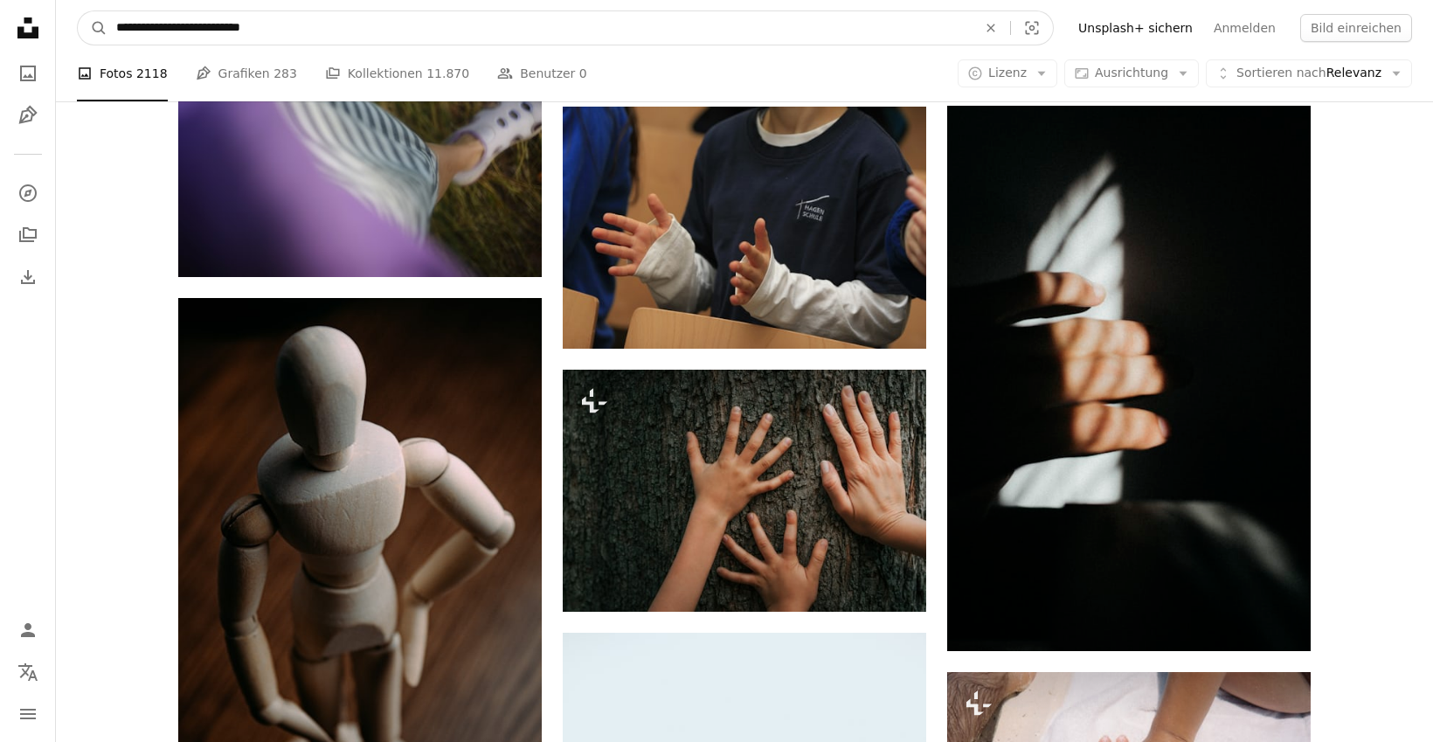
click at [361, 25] on input "**********" at bounding box center [539, 27] width 864 height 33
type input "*"
type input "**********"
click button "A magnifying glass" at bounding box center [93, 27] width 30 height 33
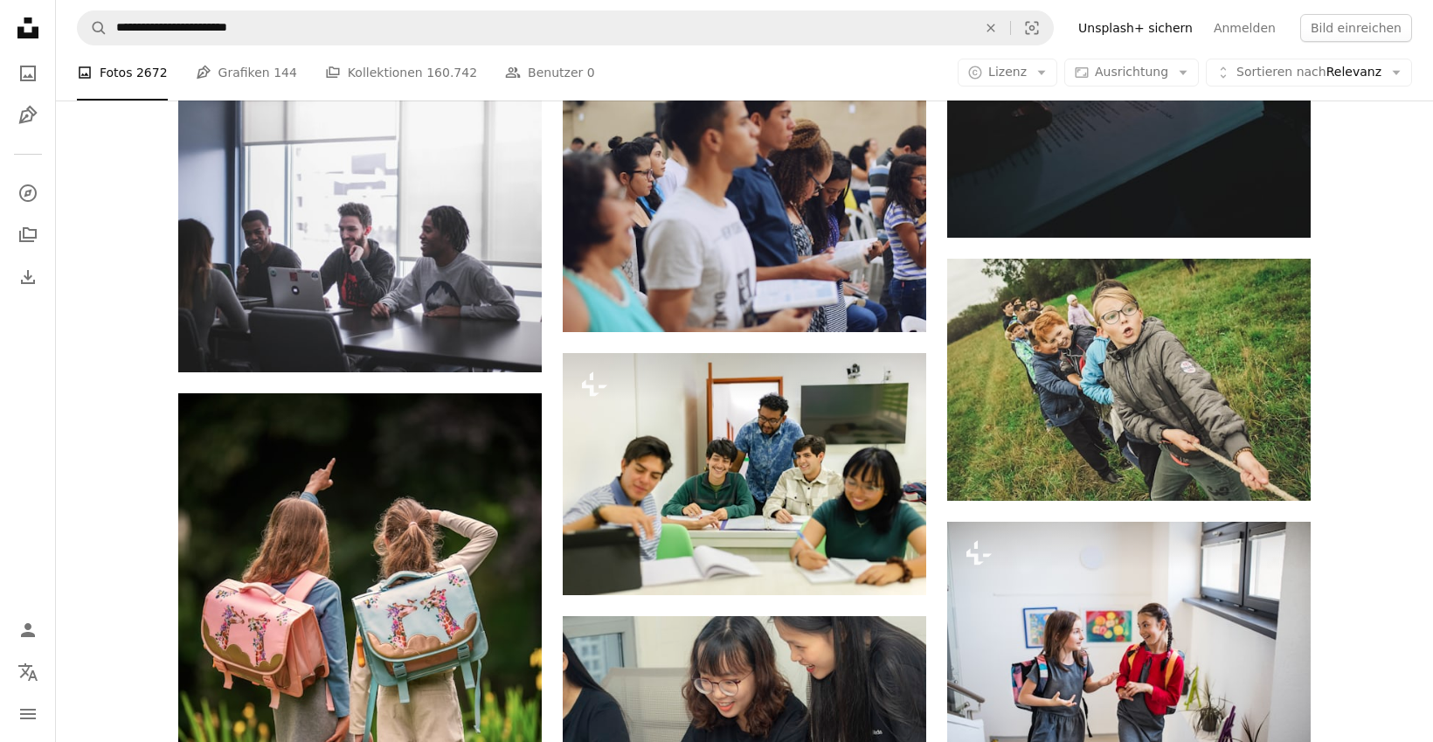
scroll to position [1200, 0]
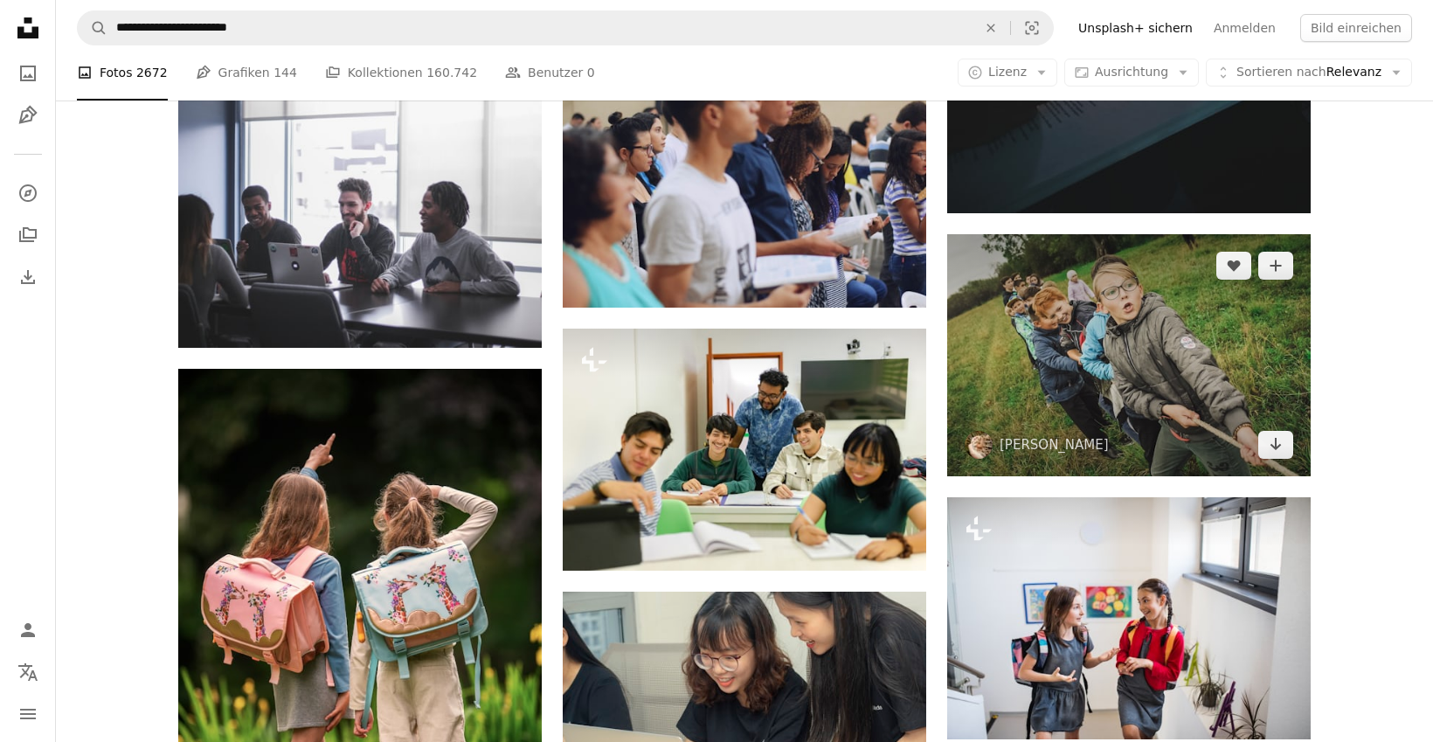
click at [1128, 349] on img at bounding box center [1129, 355] width 364 height 242
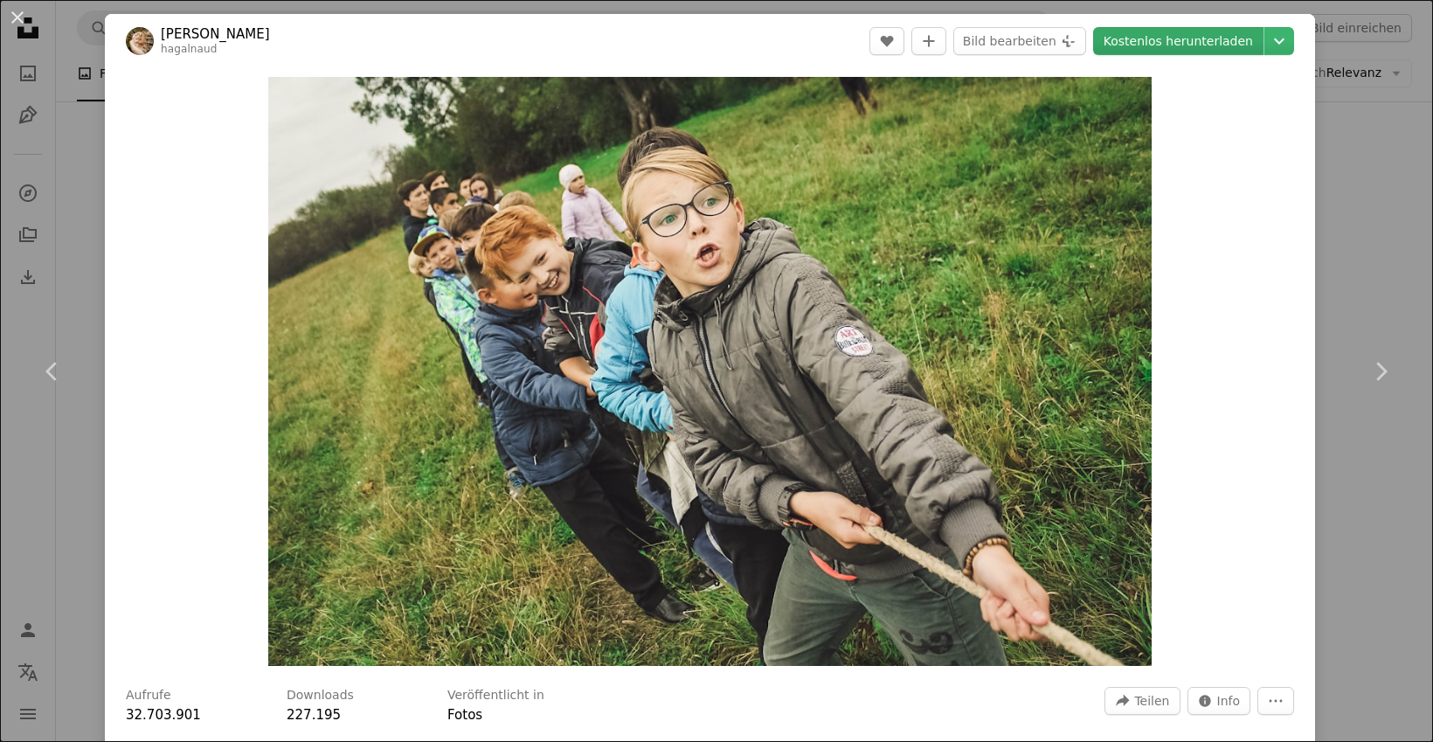
click at [1209, 41] on link "Kostenlos herunterladen" at bounding box center [1178, 41] width 170 height 28
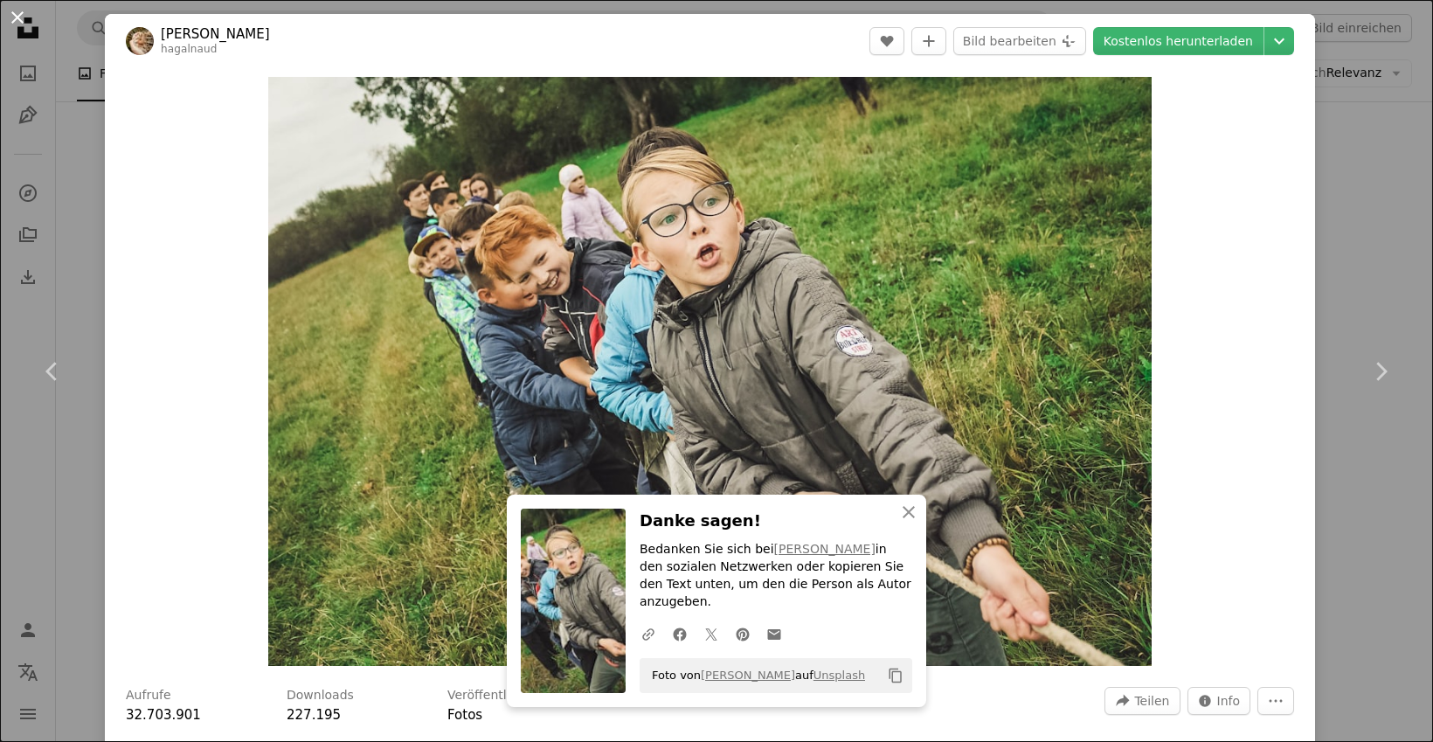
click at [16, 20] on button "An X shape" at bounding box center [17, 17] width 21 height 21
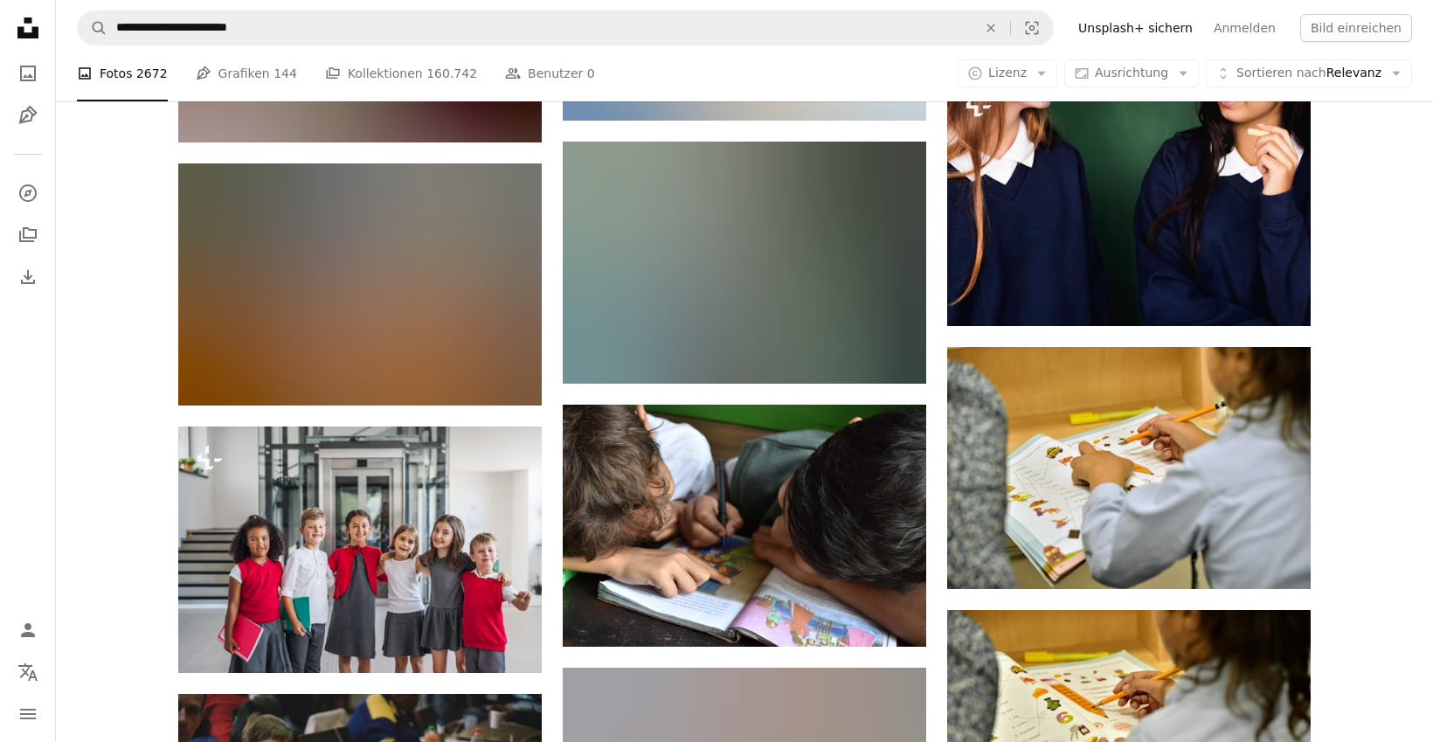
scroll to position [3787, 0]
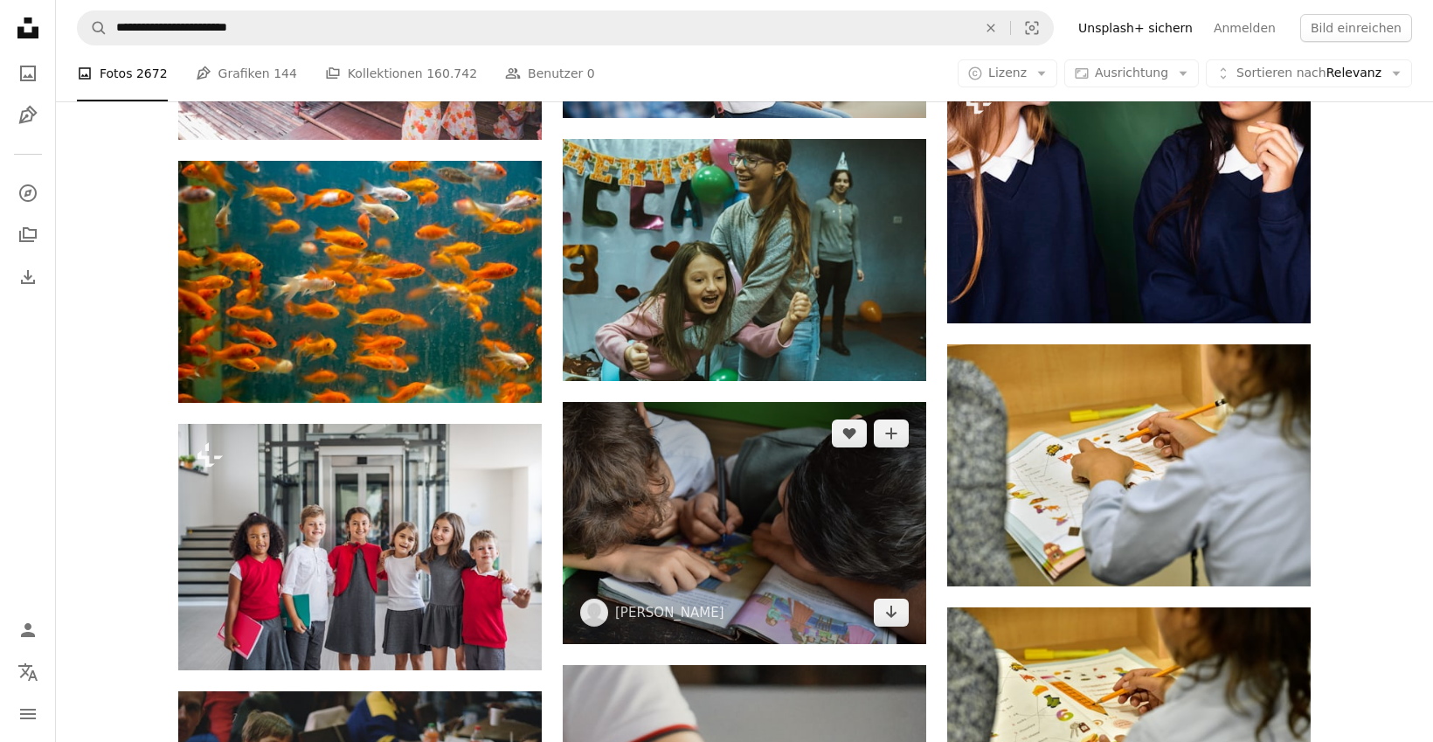
click at [771, 559] on img at bounding box center [745, 523] width 364 height 242
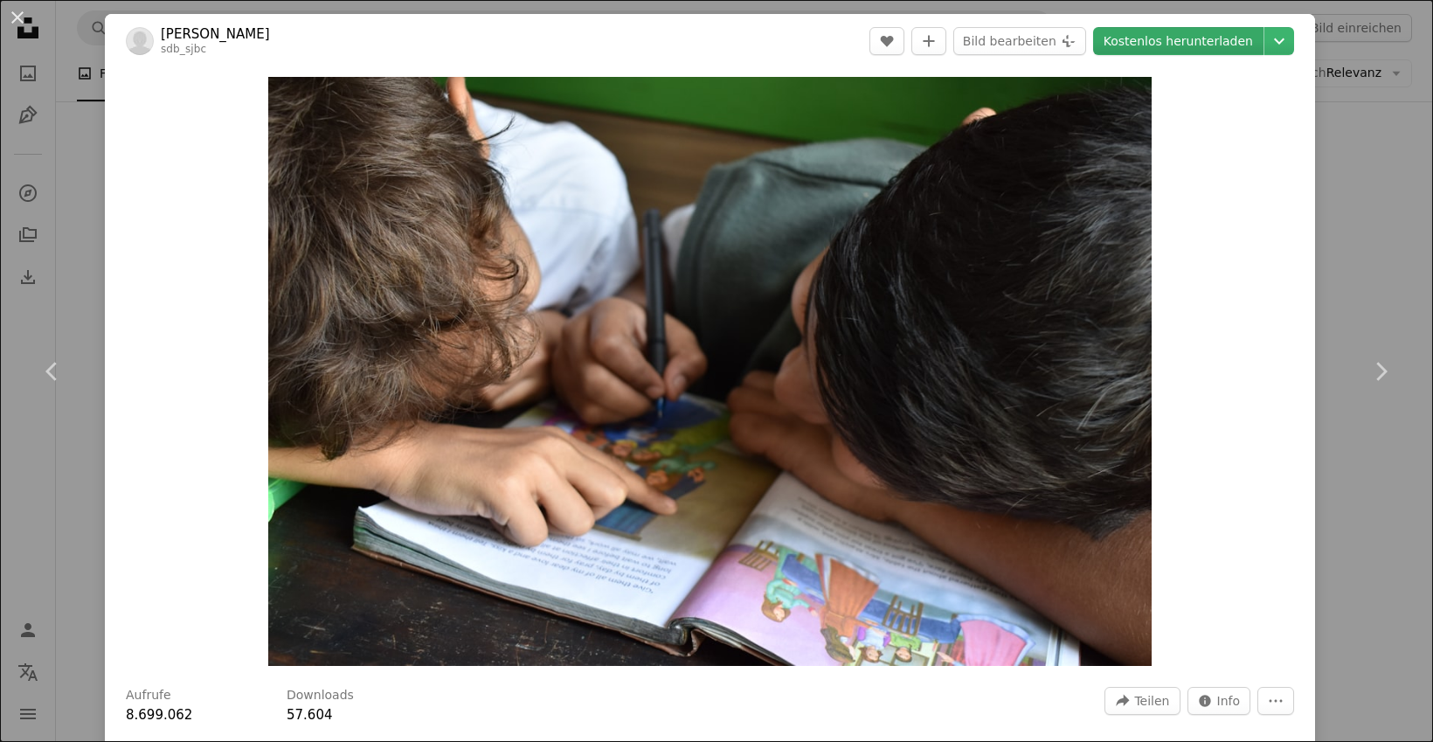
click at [1205, 47] on link "Kostenlos herunterladen" at bounding box center [1178, 41] width 170 height 28
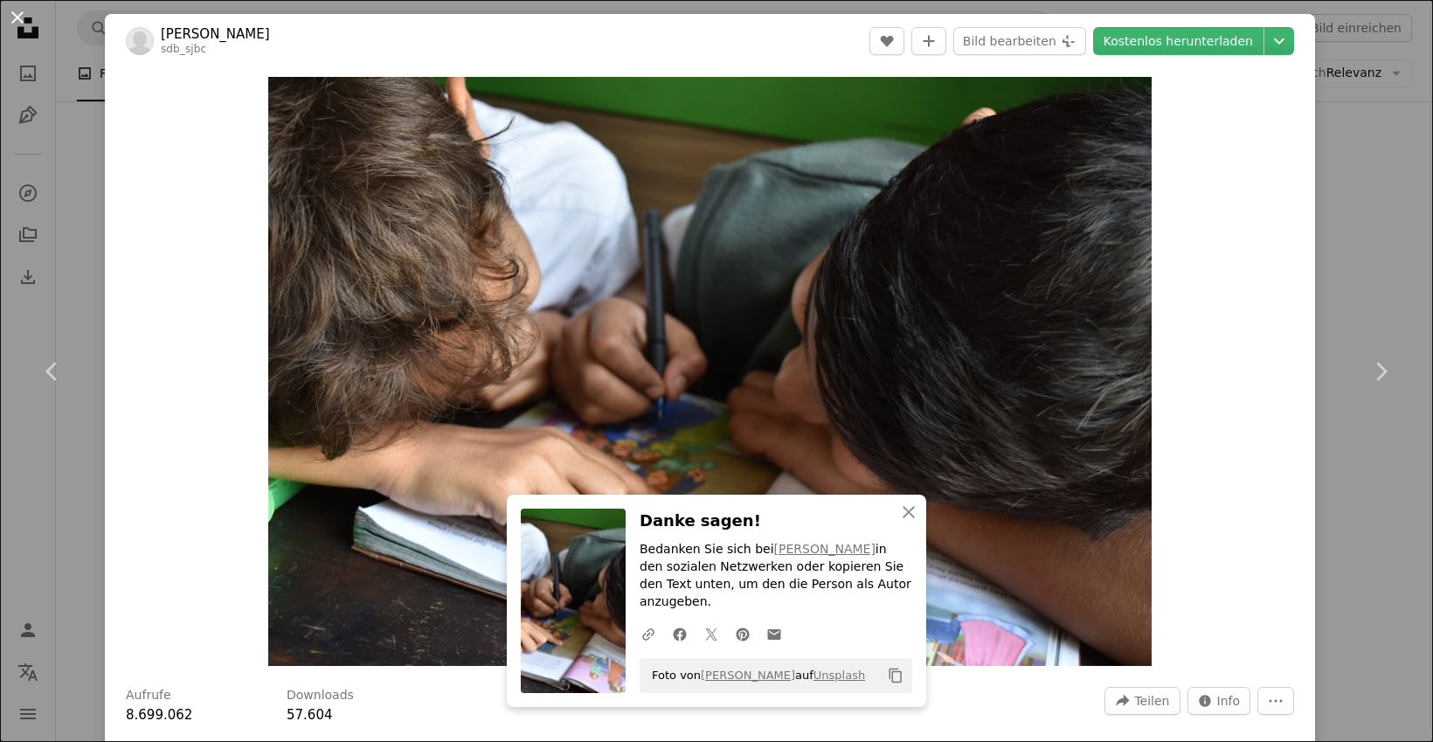
click at [28, 22] on button "An X shape" at bounding box center [17, 17] width 21 height 21
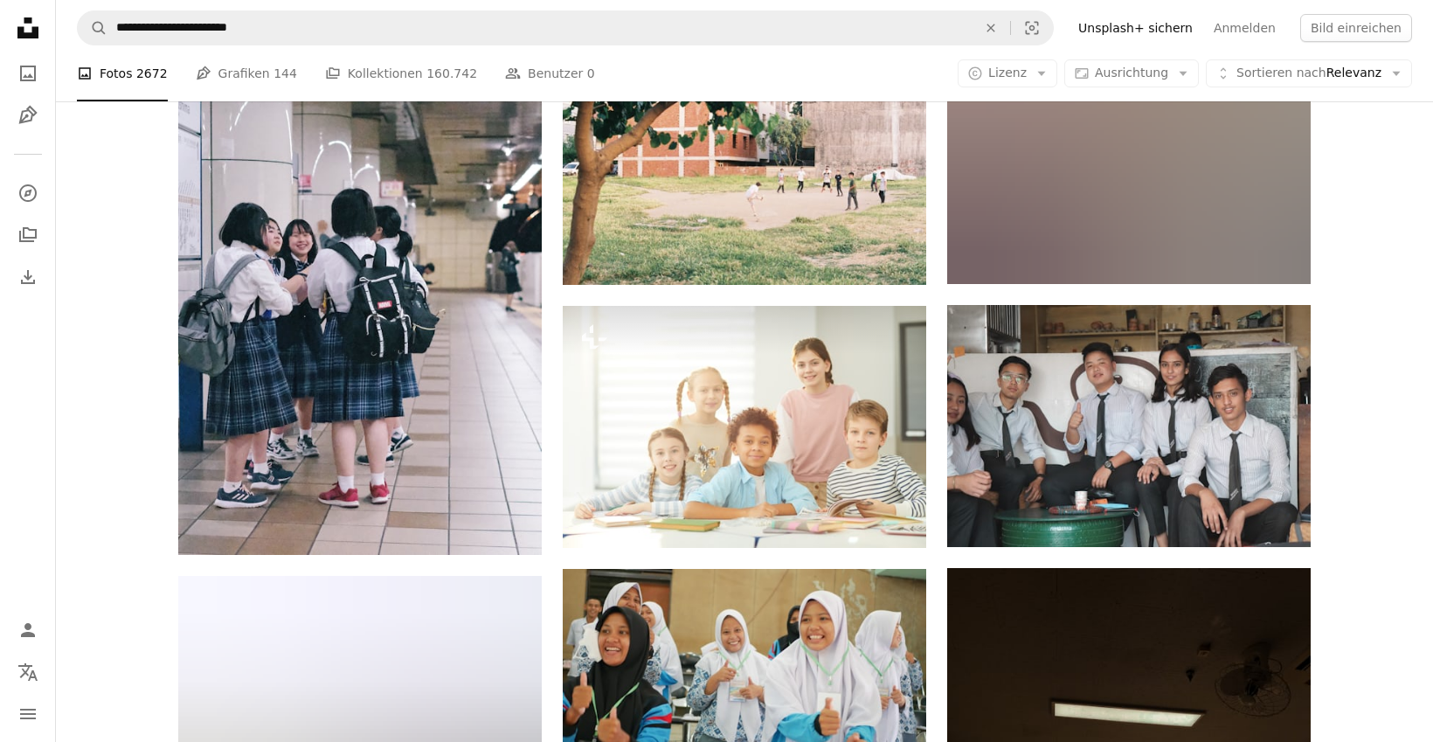
scroll to position [16151, 0]
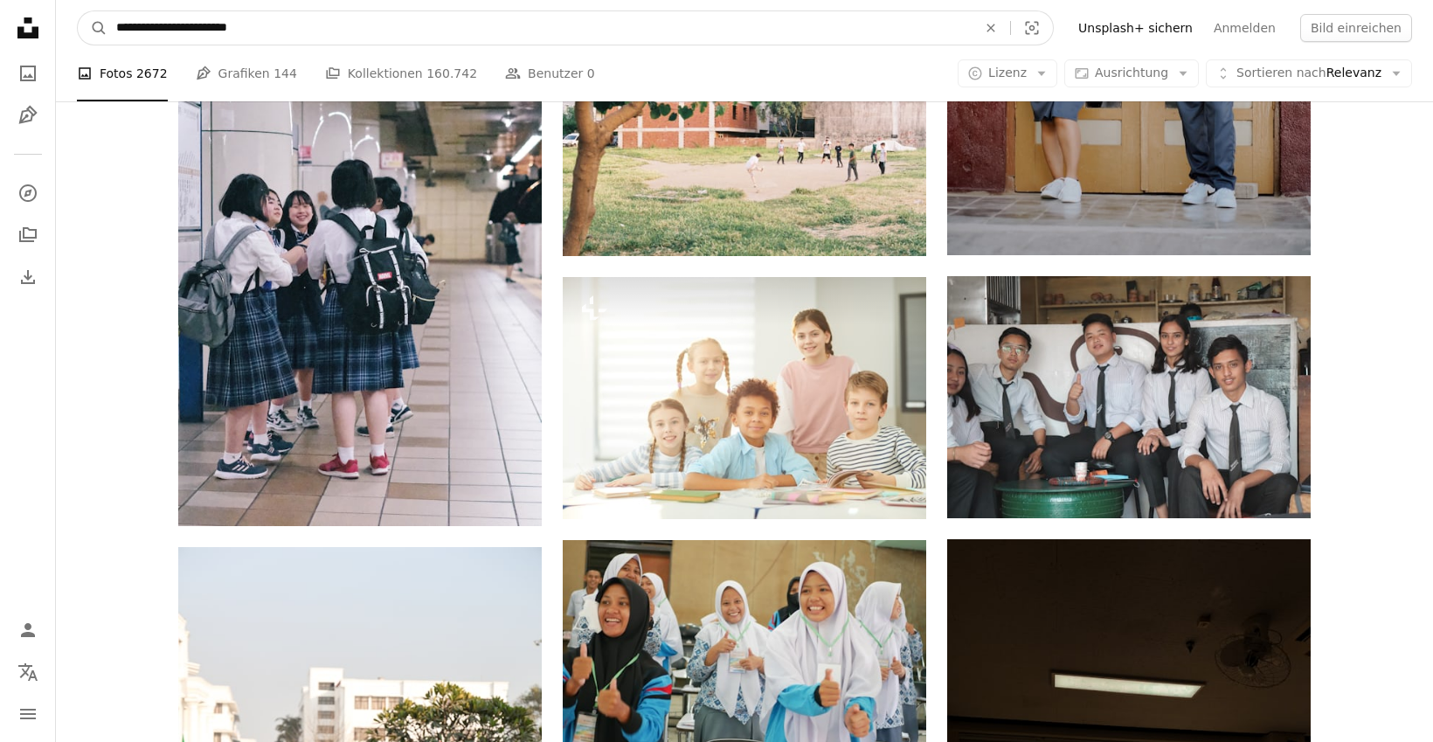
click at [262, 37] on input "**********" at bounding box center [539, 27] width 864 height 33
type input "*"
type input "****"
click at [78, 11] on button "A magnifying glass" at bounding box center [93, 27] width 30 height 33
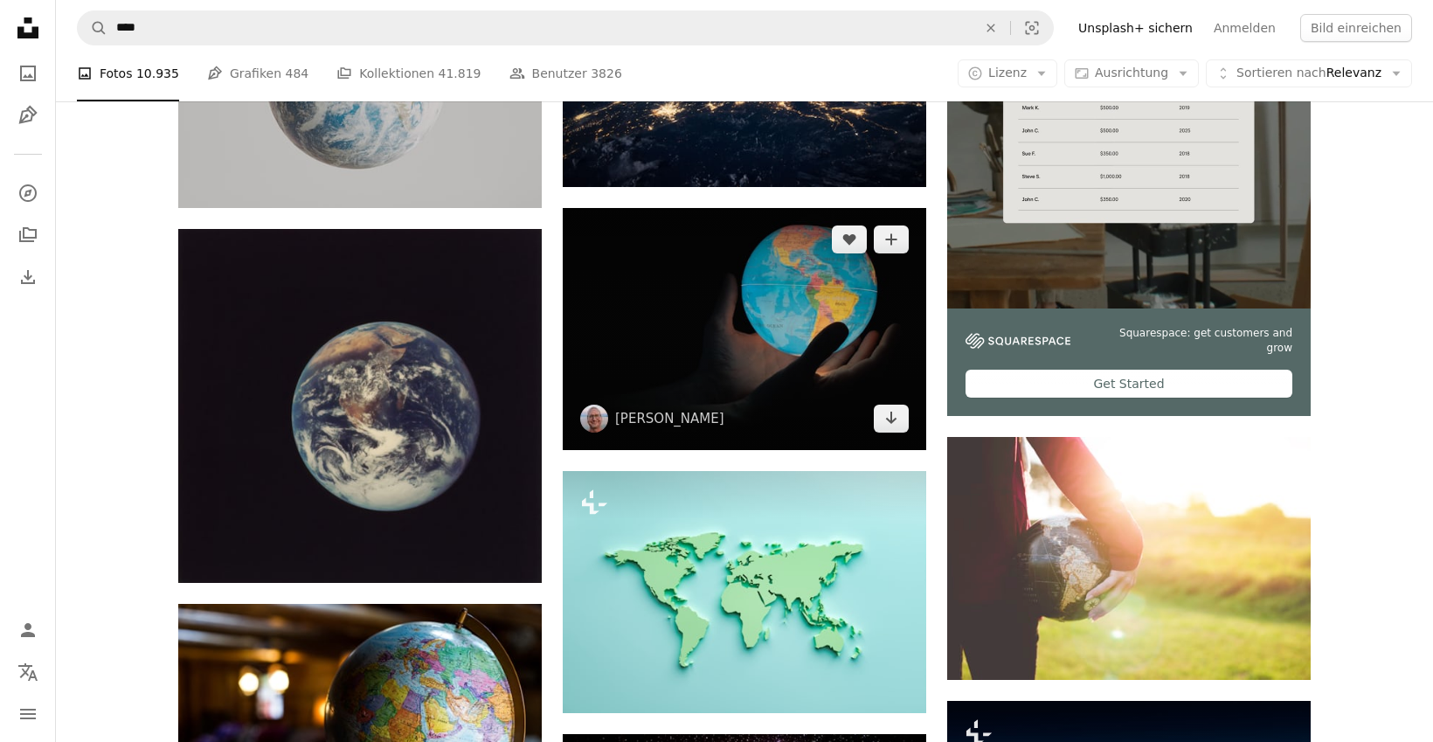
scroll to position [487, 0]
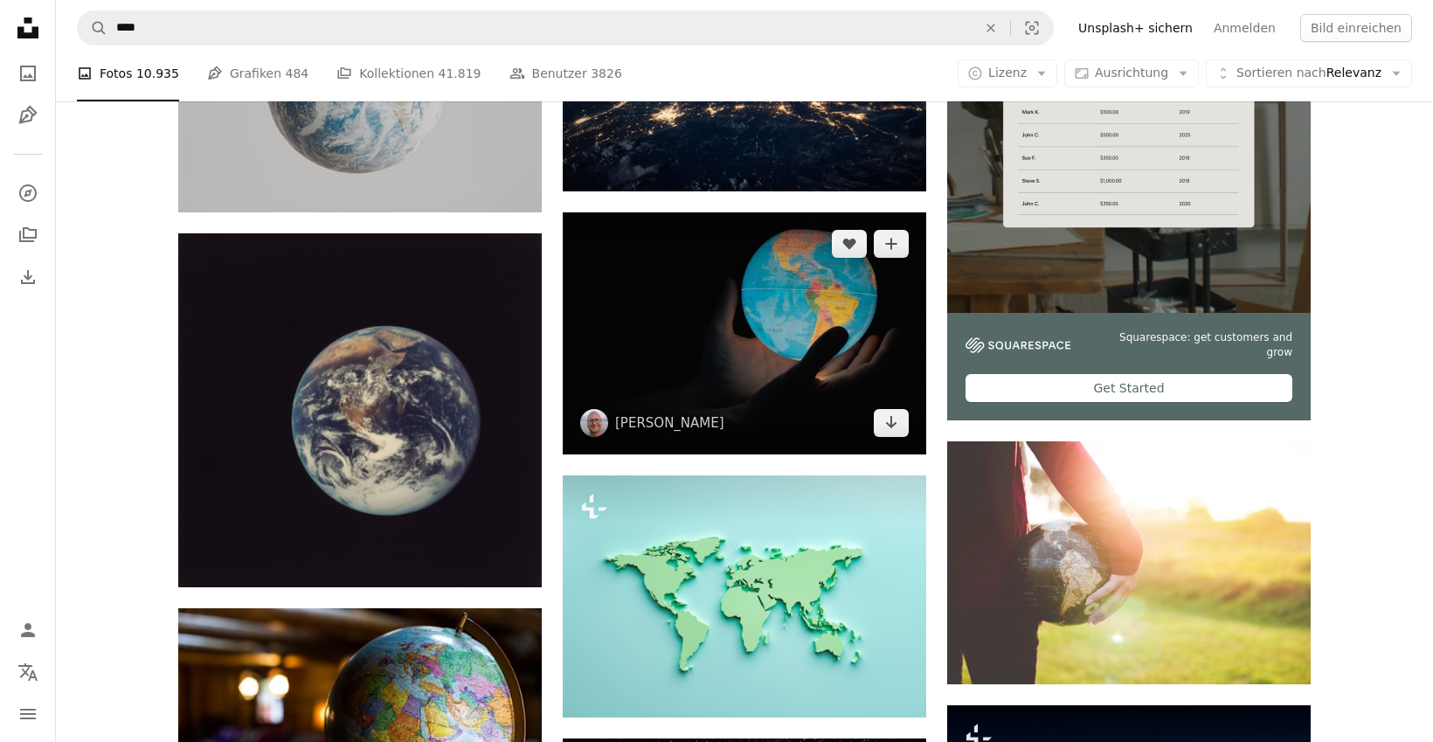
click at [713, 376] on img at bounding box center [745, 333] width 364 height 242
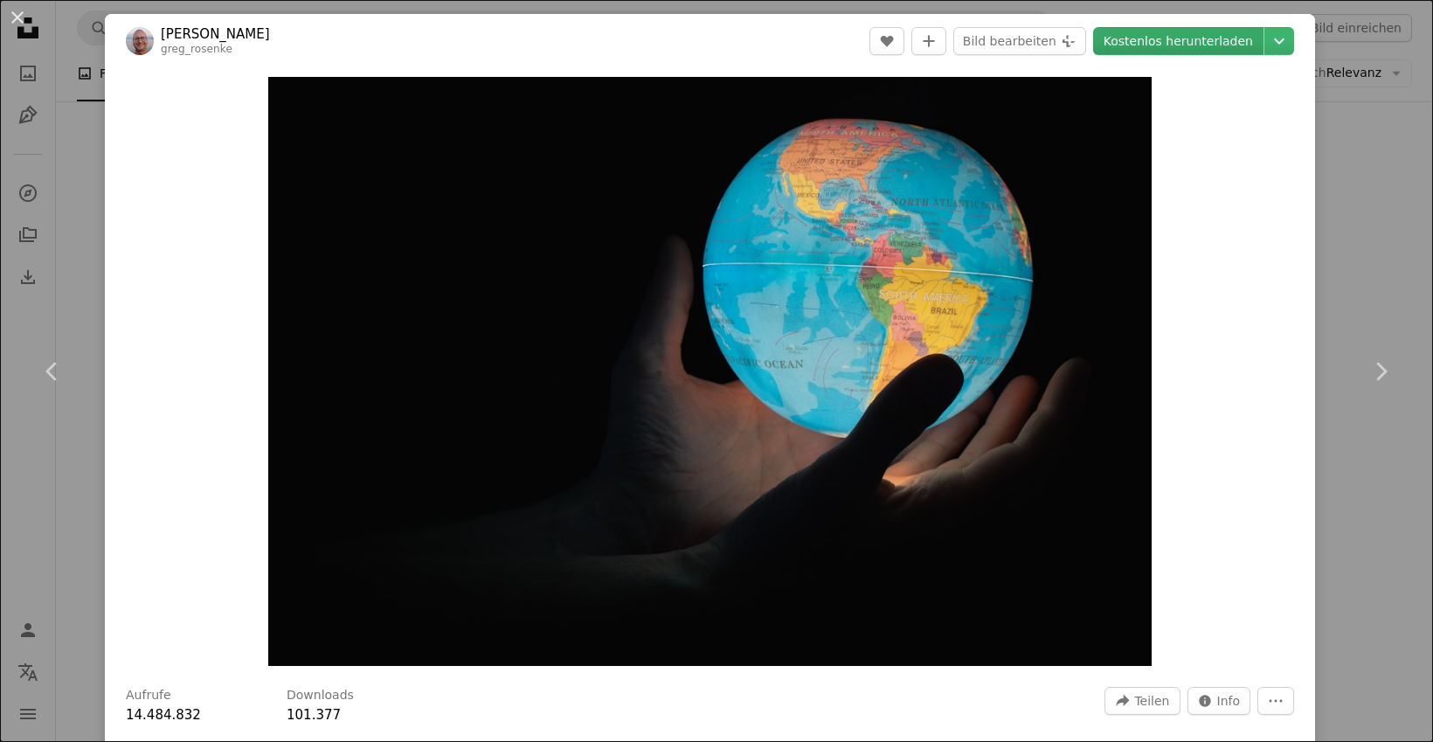
click at [1197, 40] on link "Kostenlos herunterladen" at bounding box center [1178, 41] width 170 height 28
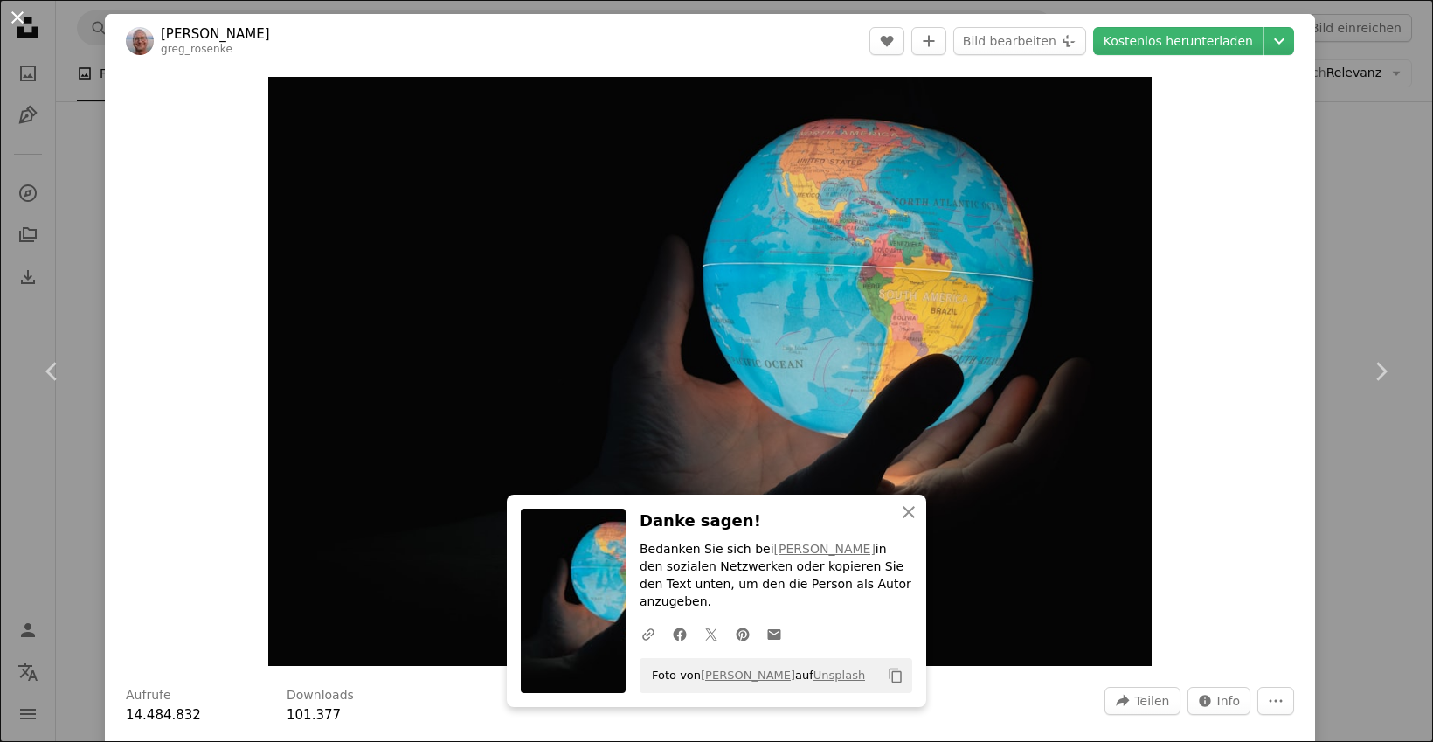
click at [7, 12] on button "An X shape" at bounding box center [17, 17] width 21 height 21
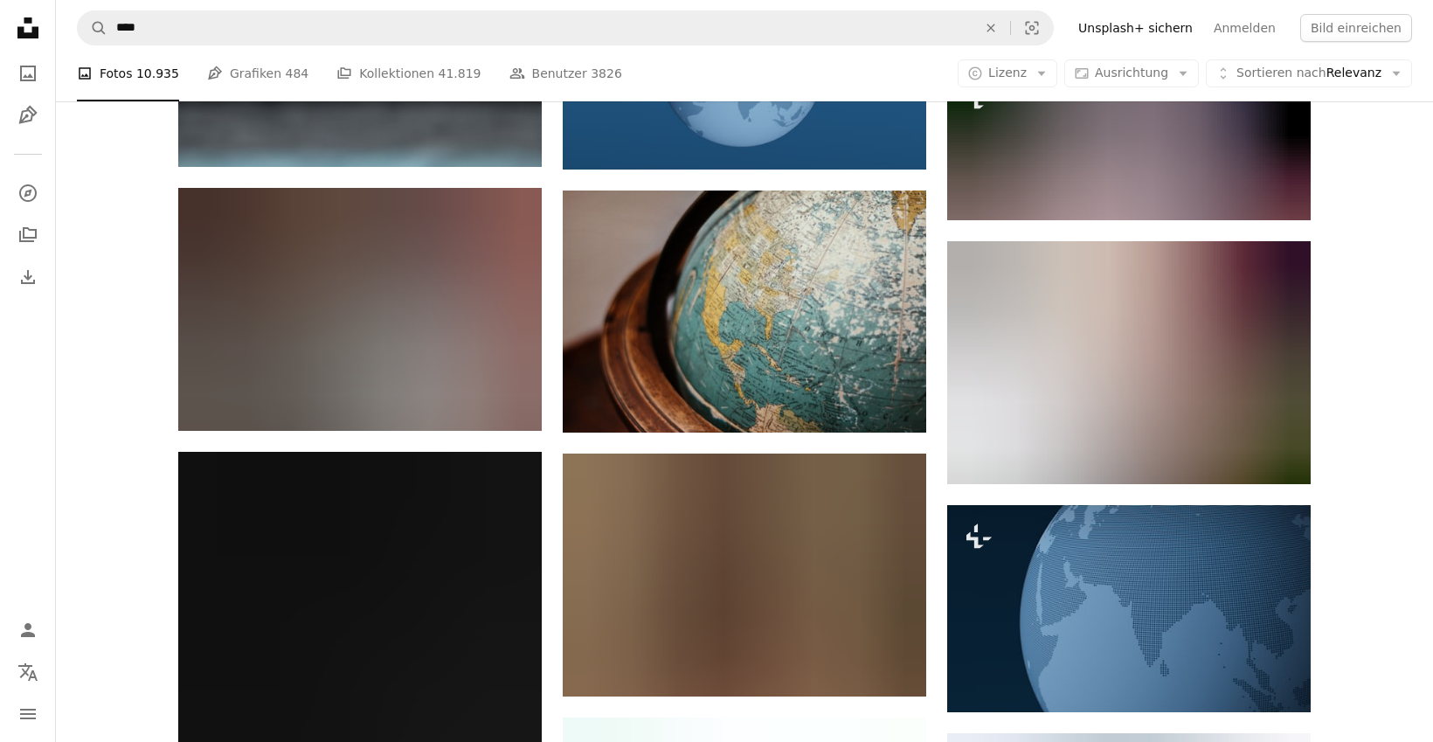
scroll to position [17951, 0]
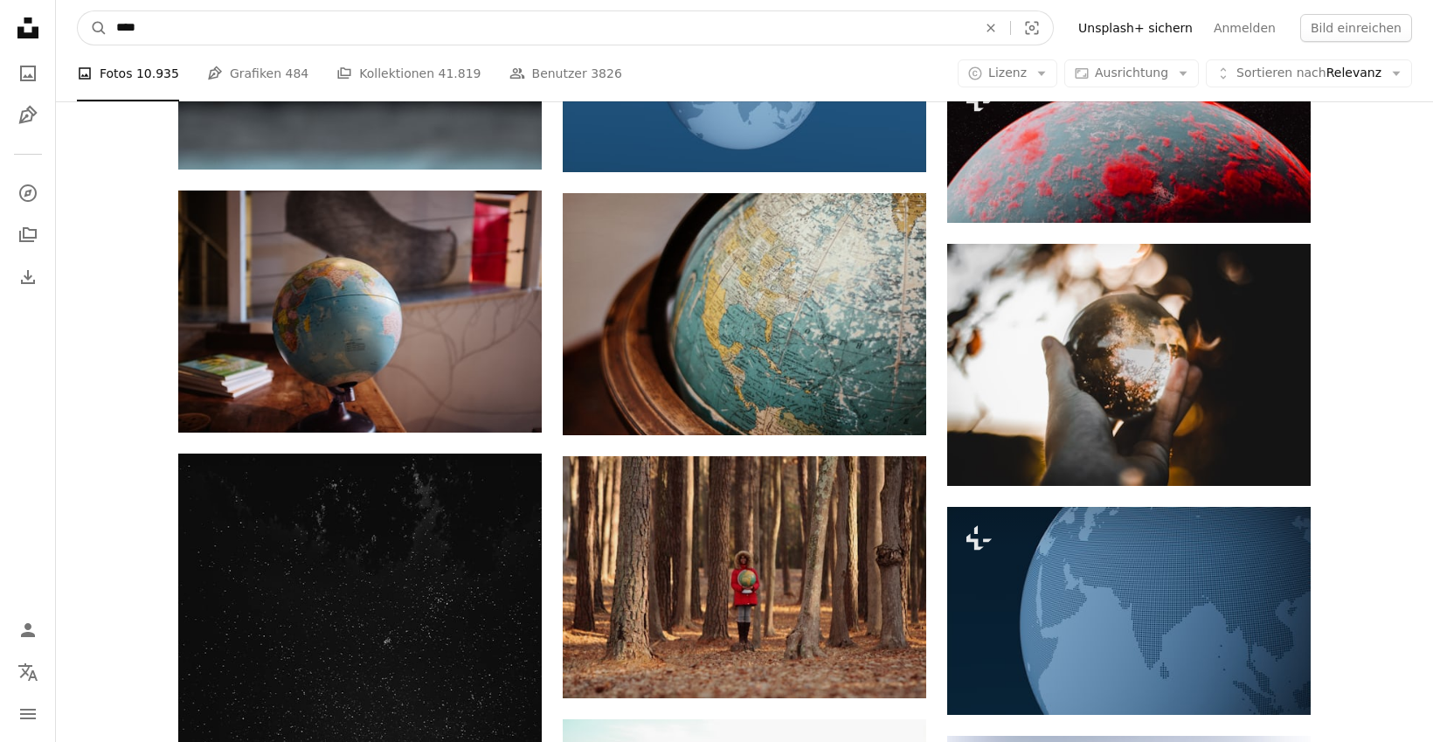
click at [181, 31] on input "****" at bounding box center [539, 27] width 864 height 33
type input "**********"
click button "A magnifying glass" at bounding box center [93, 27] width 30 height 33
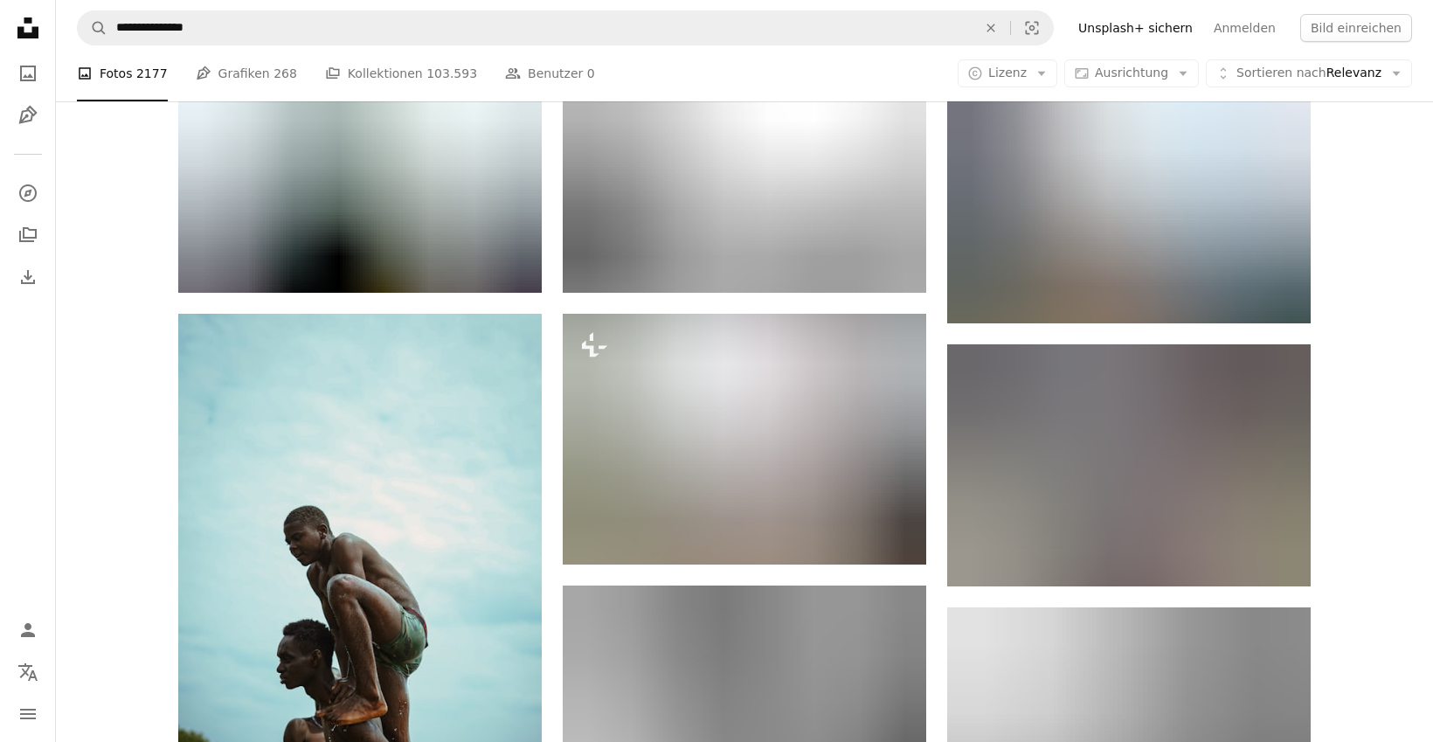
scroll to position [38082, 0]
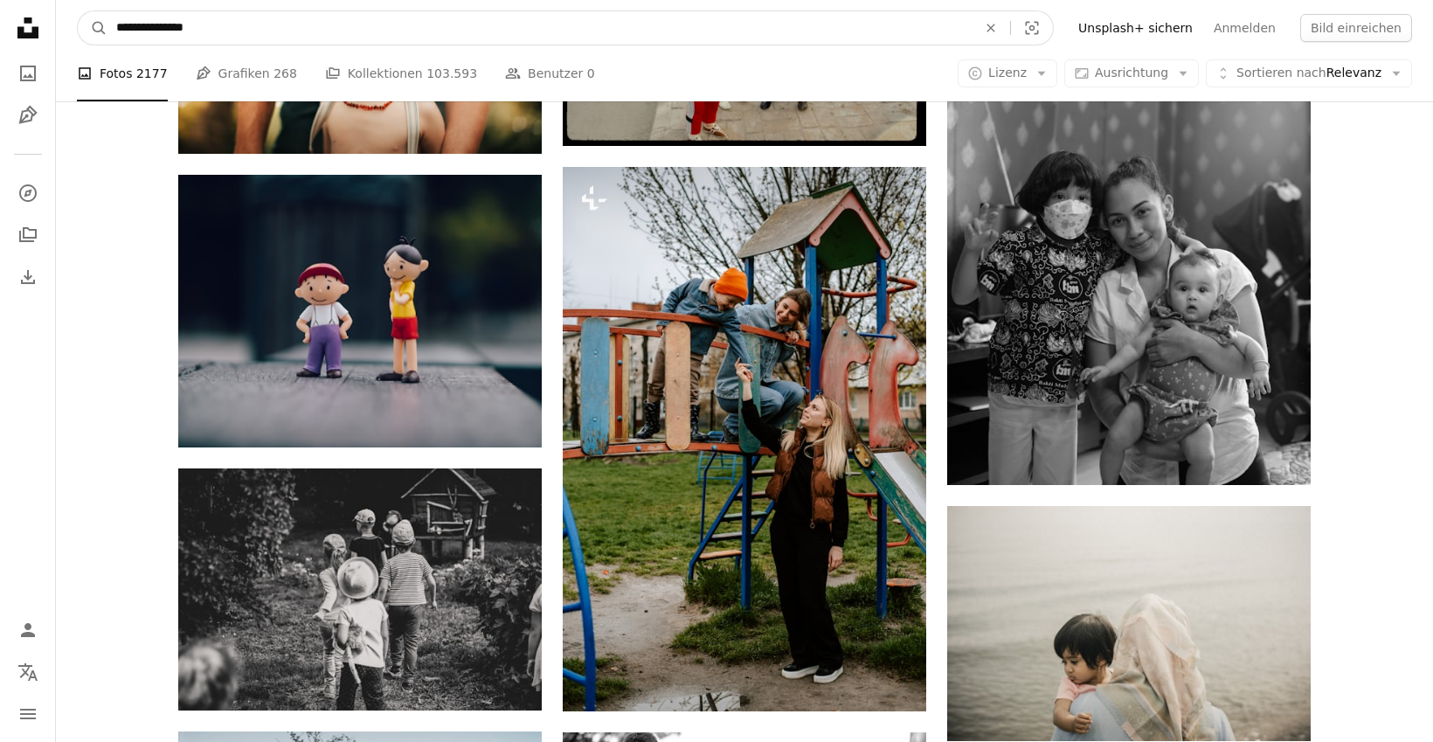
click at [231, 32] on input "**********" at bounding box center [539, 27] width 864 height 33
type input "*"
type input "**********"
click button "A magnifying glass" at bounding box center [93, 27] width 30 height 33
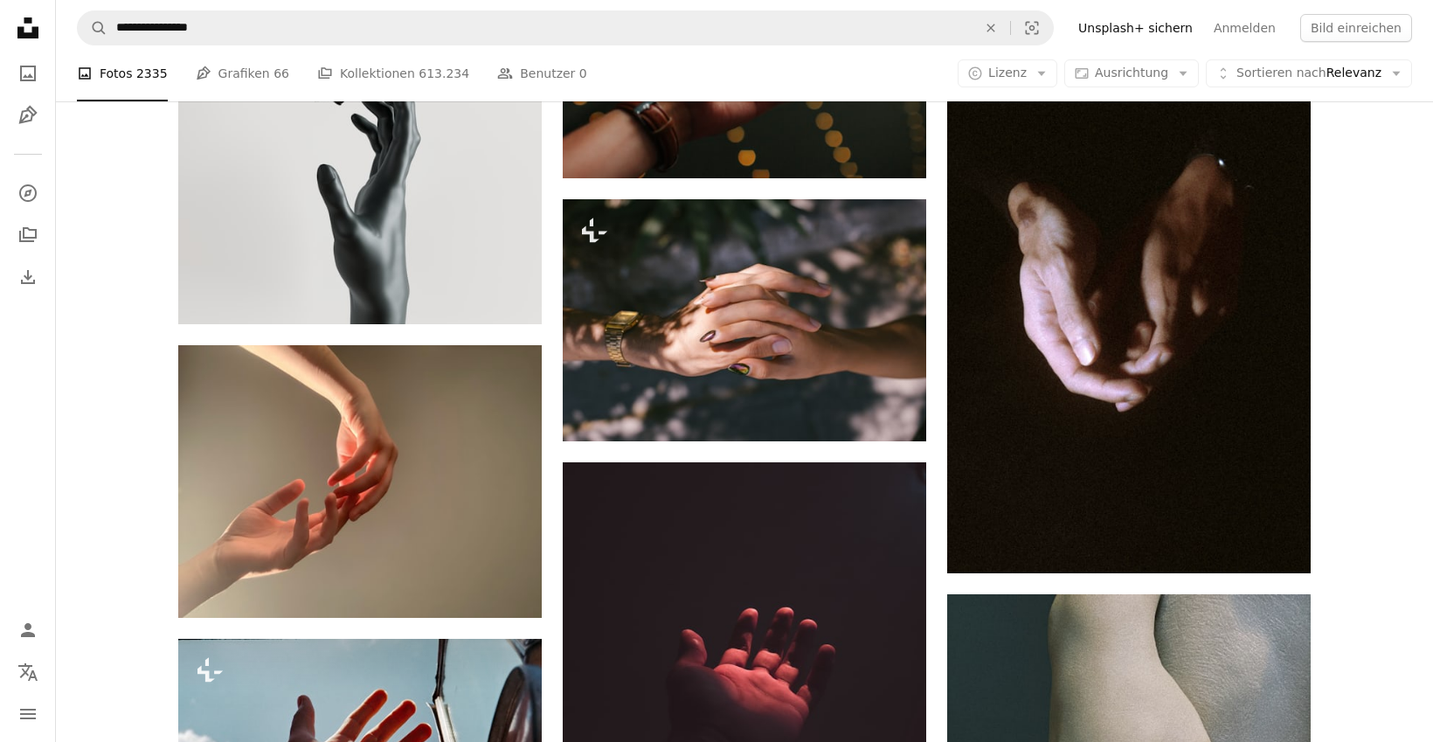
scroll to position [4564, 0]
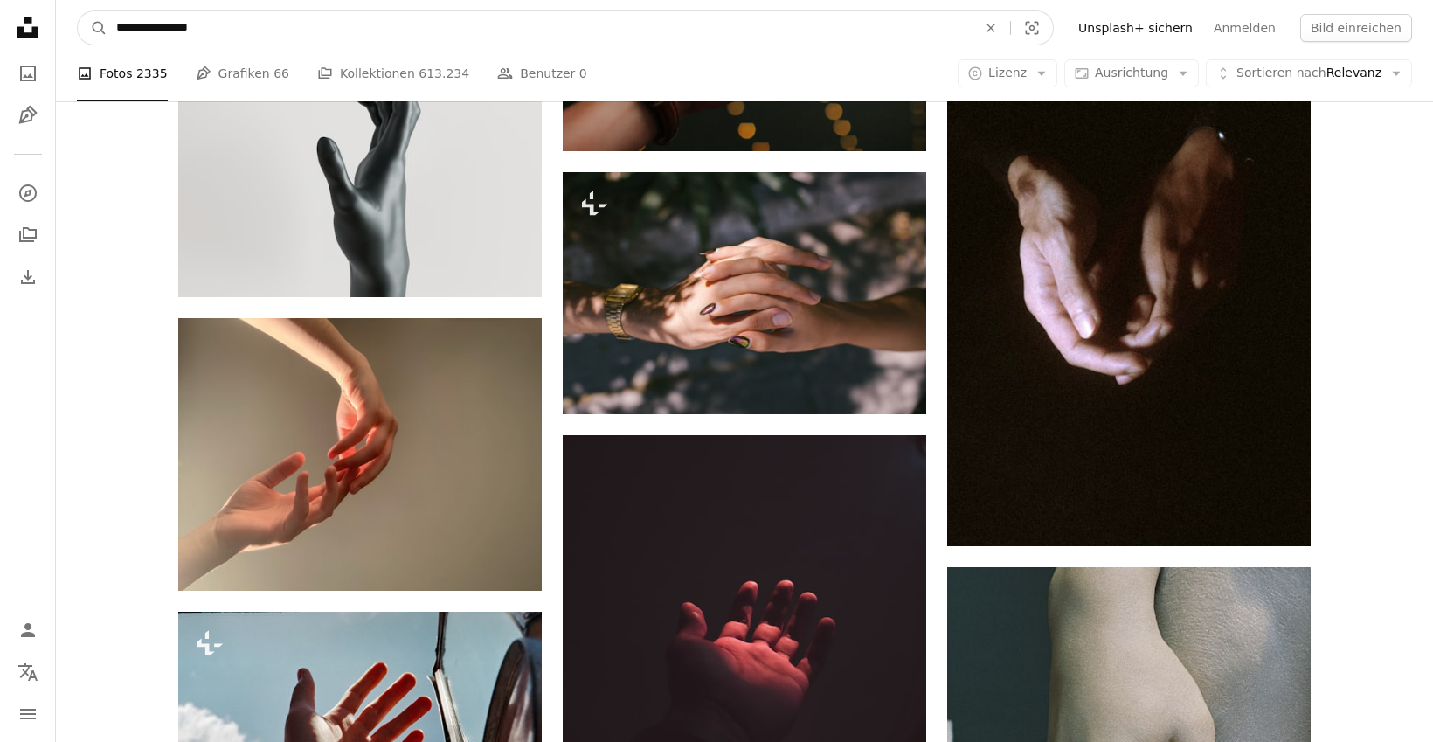
click at [143, 33] on input "**********" at bounding box center [539, 27] width 864 height 33
type input "**********"
click button "A magnifying glass" at bounding box center [93, 27] width 30 height 33
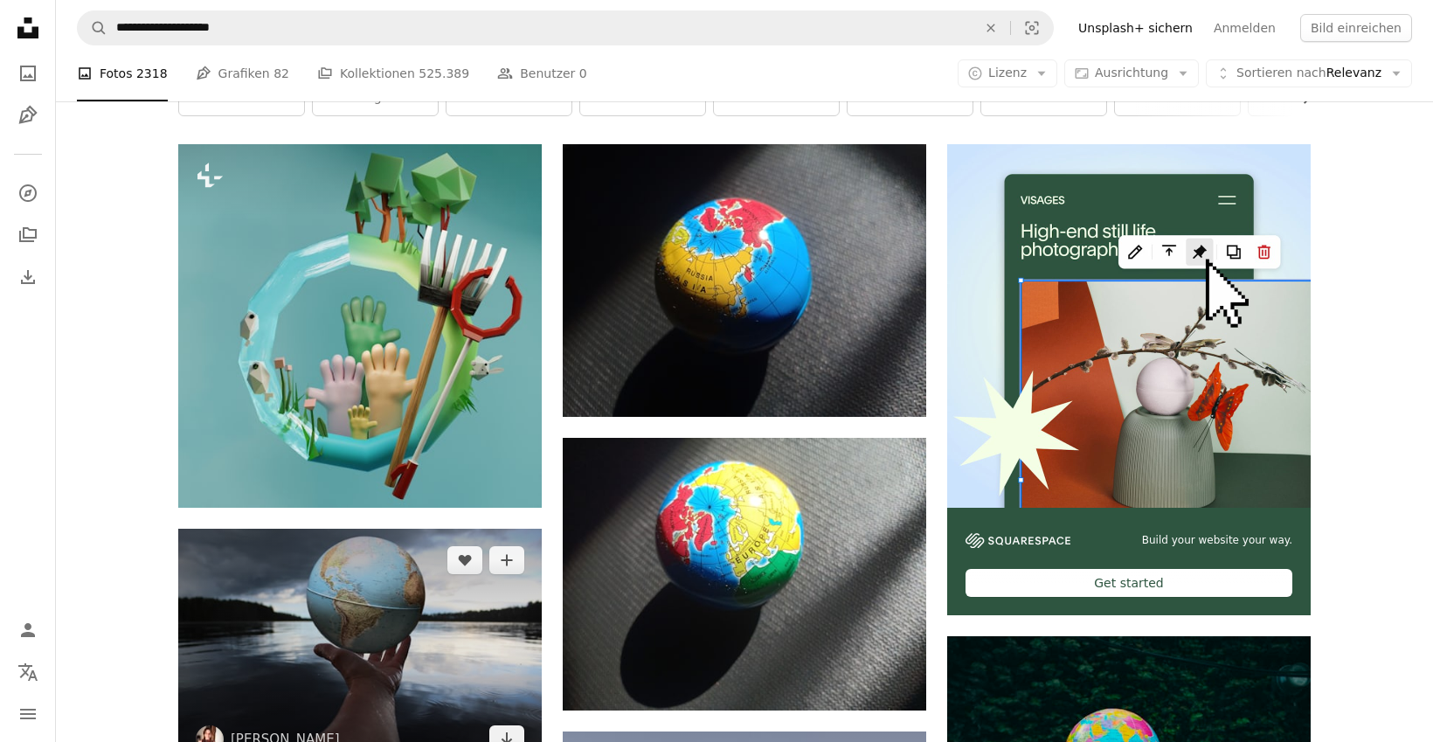
scroll to position [267, 0]
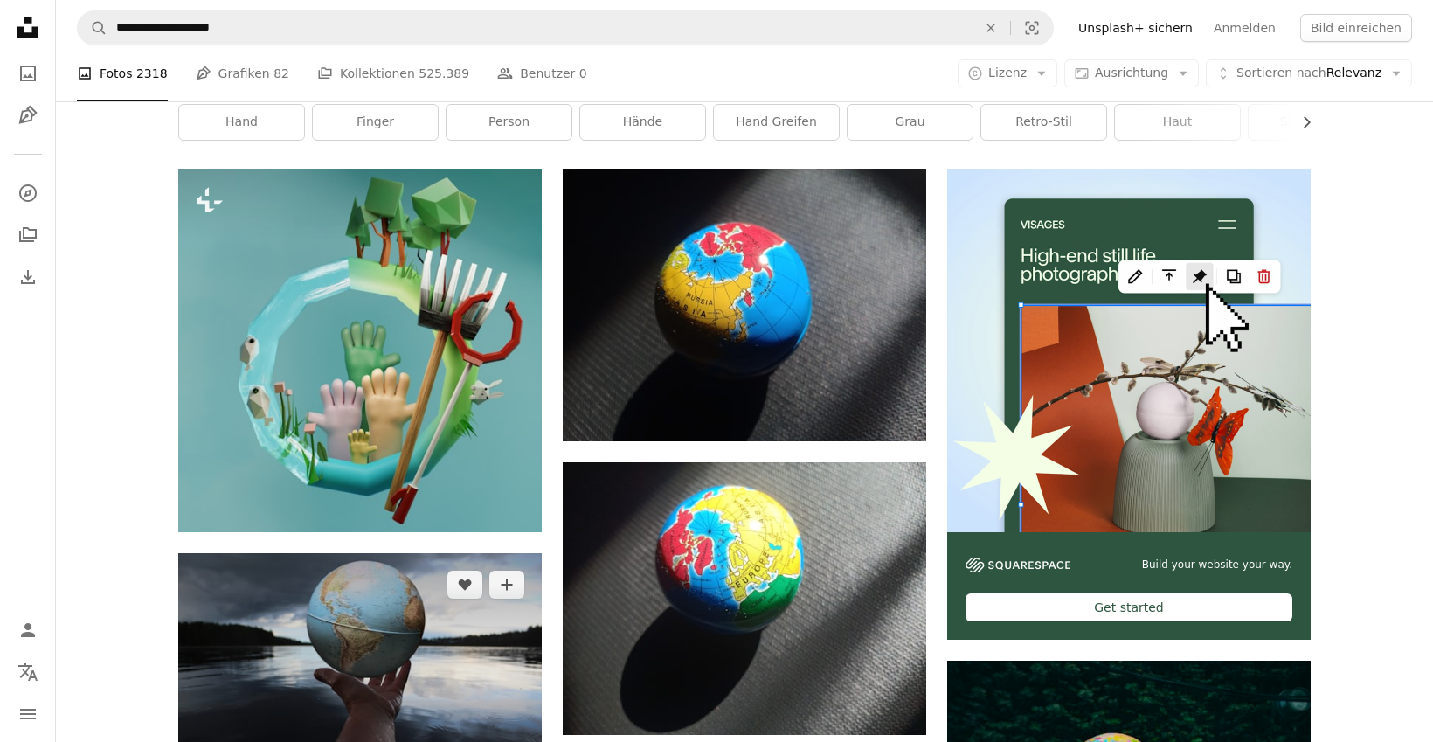
click at [457, 672] on img at bounding box center [360, 674] width 364 height 242
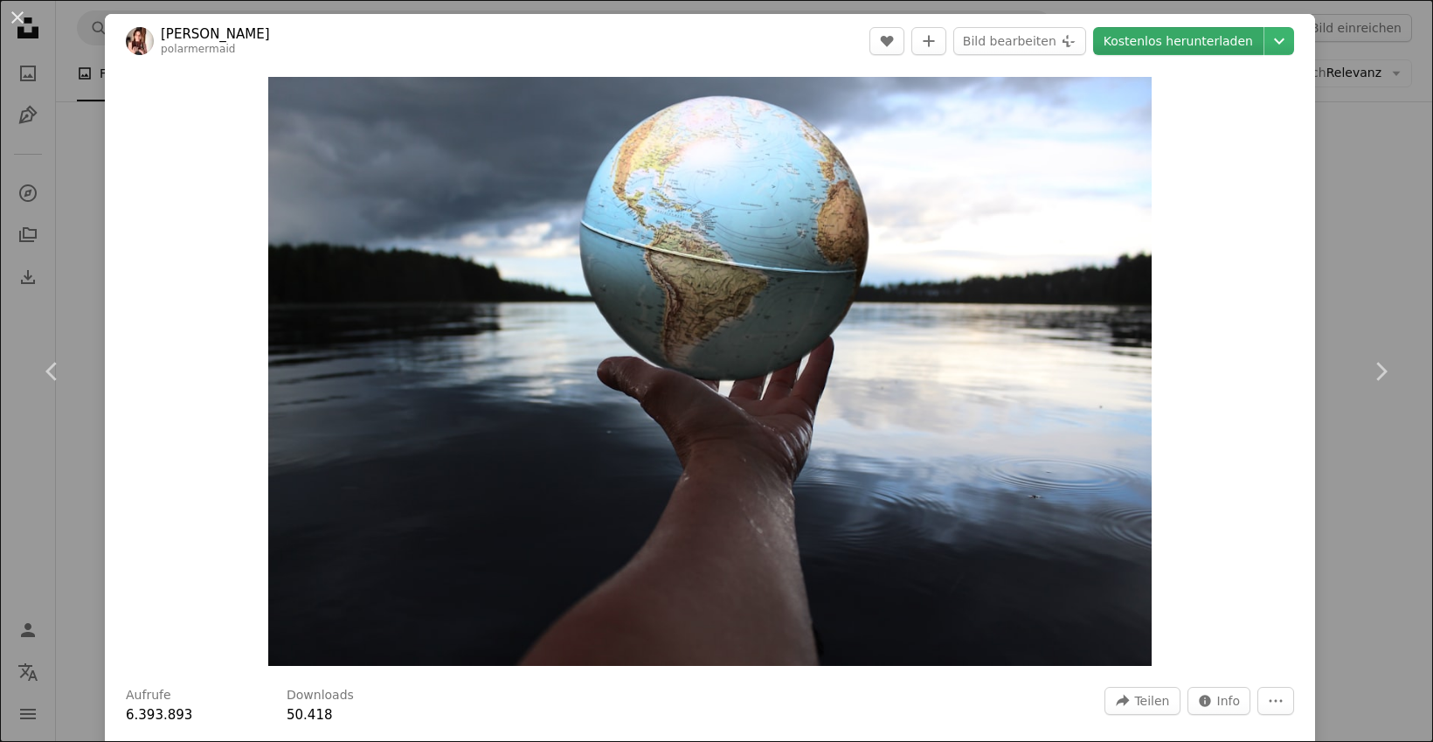
click at [1223, 44] on link "Kostenlos herunterladen" at bounding box center [1178, 41] width 170 height 28
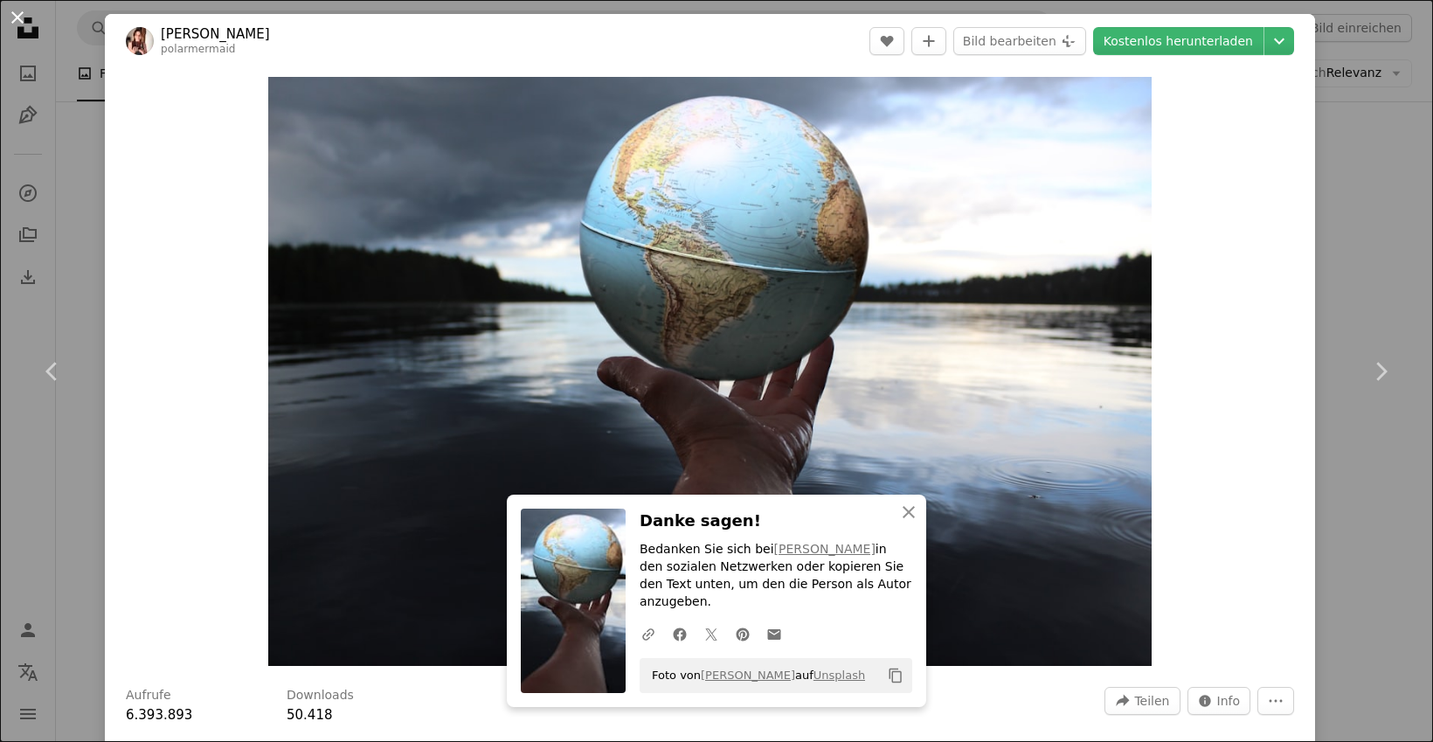
click at [23, 17] on button "An X shape" at bounding box center [17, 17] width 21 height 21
